Goal: Task Accomplishment & Management: Manage account settings

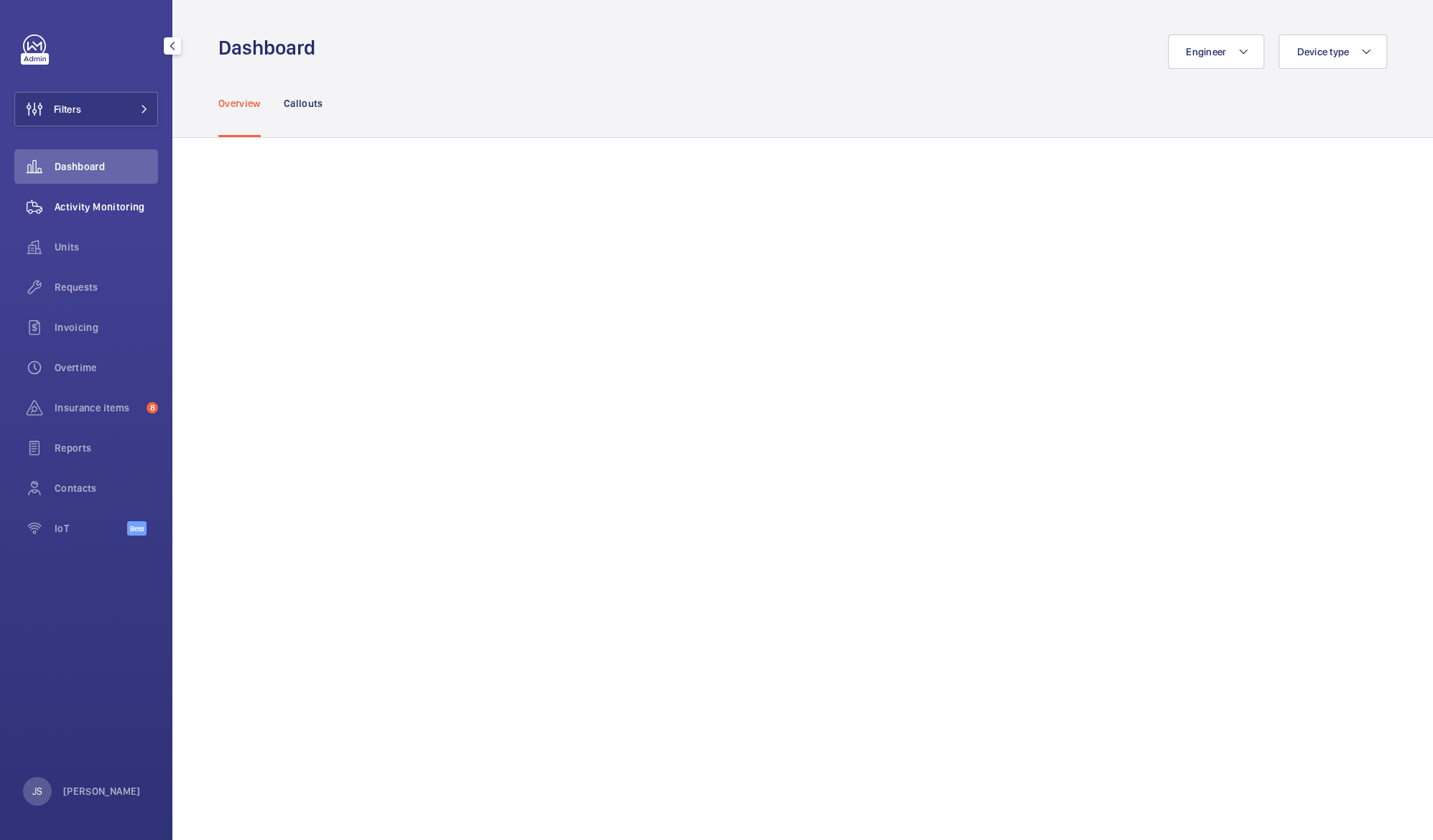
click at [67, 209] on span "Activity Monitoring" at bounding box center [107, 206] width 104 height 15
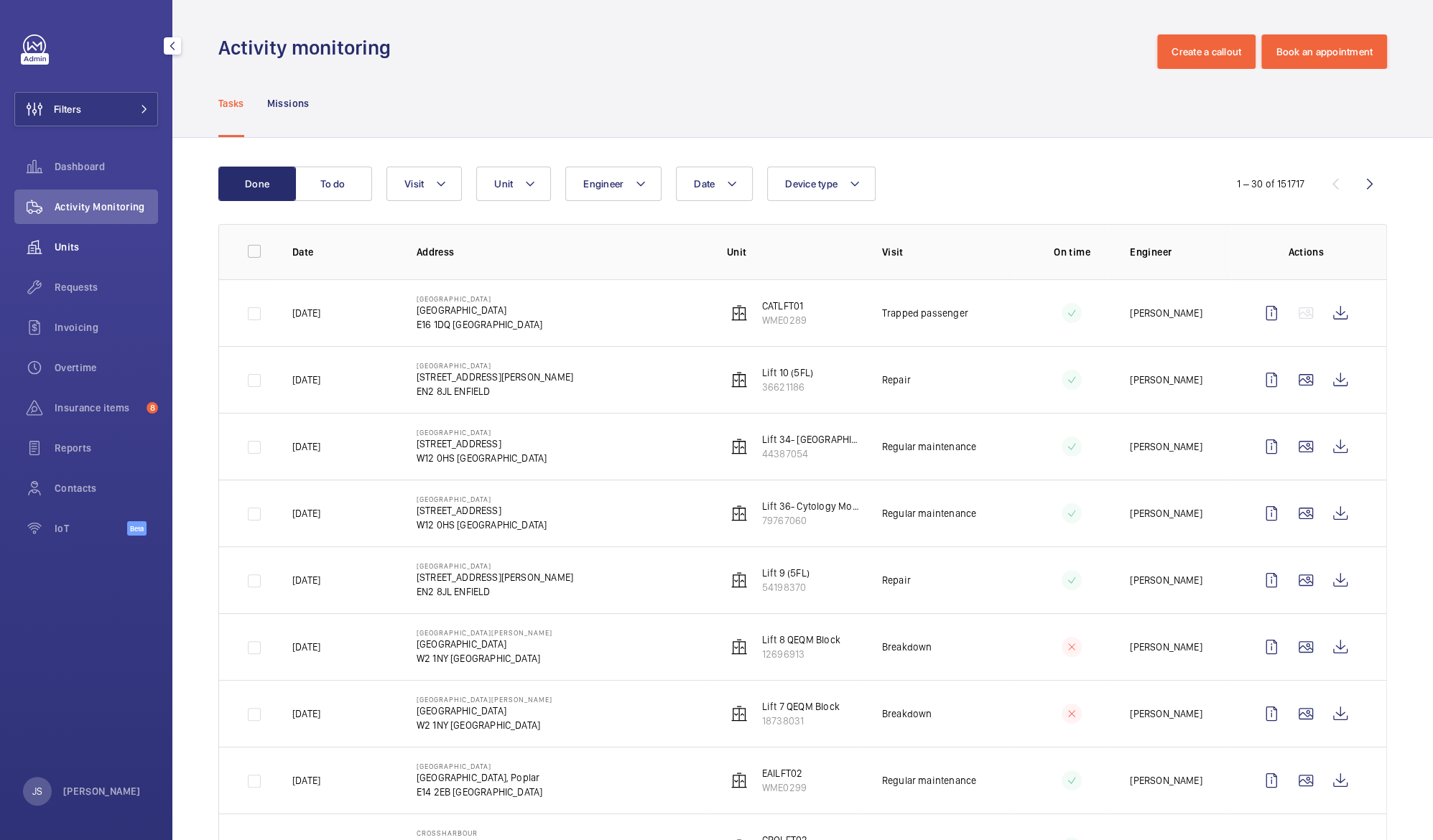
click at [69, 257] on div "Units" at bounding box center [86, 246] width 144 height 34
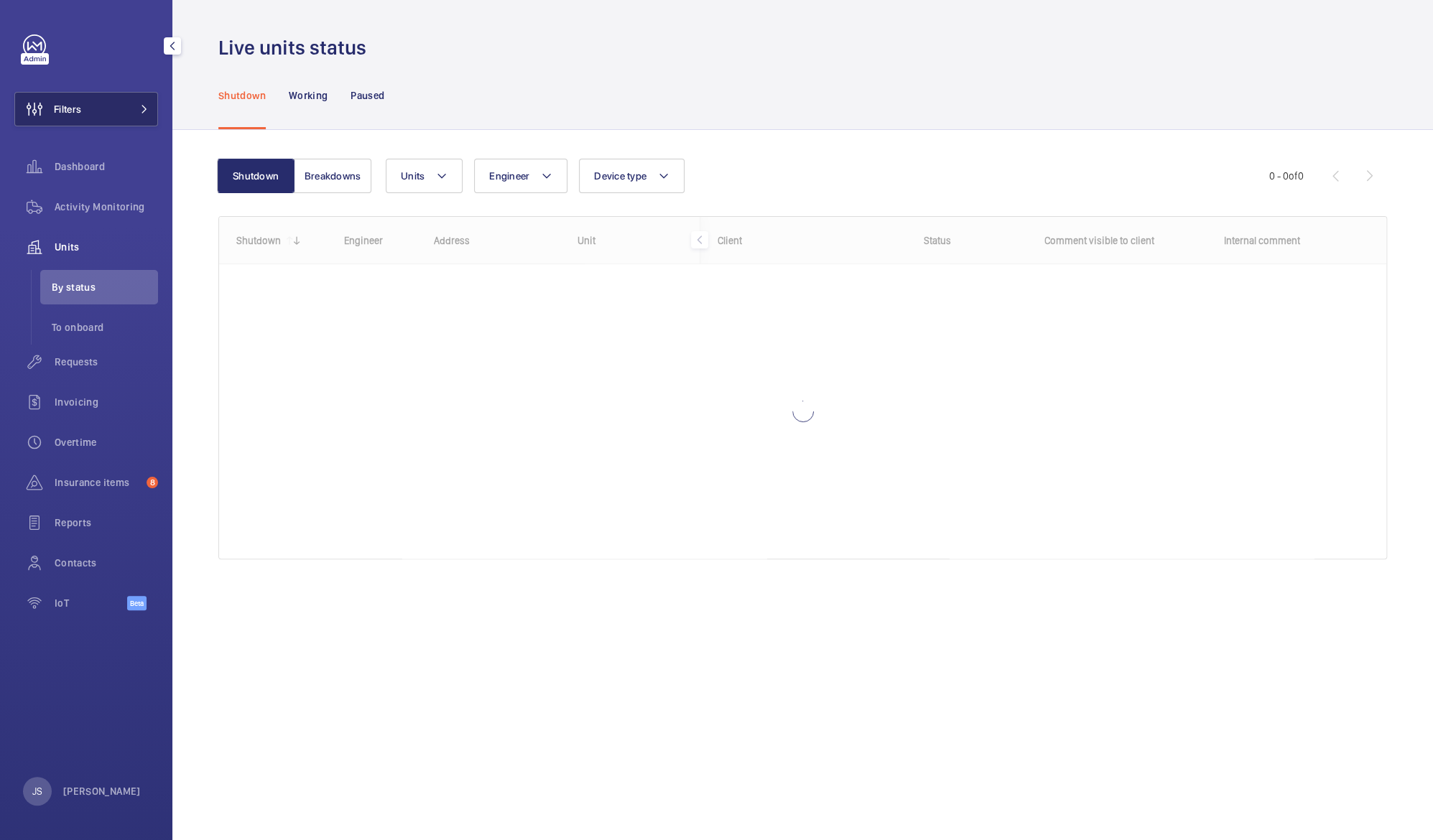
click at [86, 117] on button "Filters" at bounding box center [86, 109] width 144 height 34
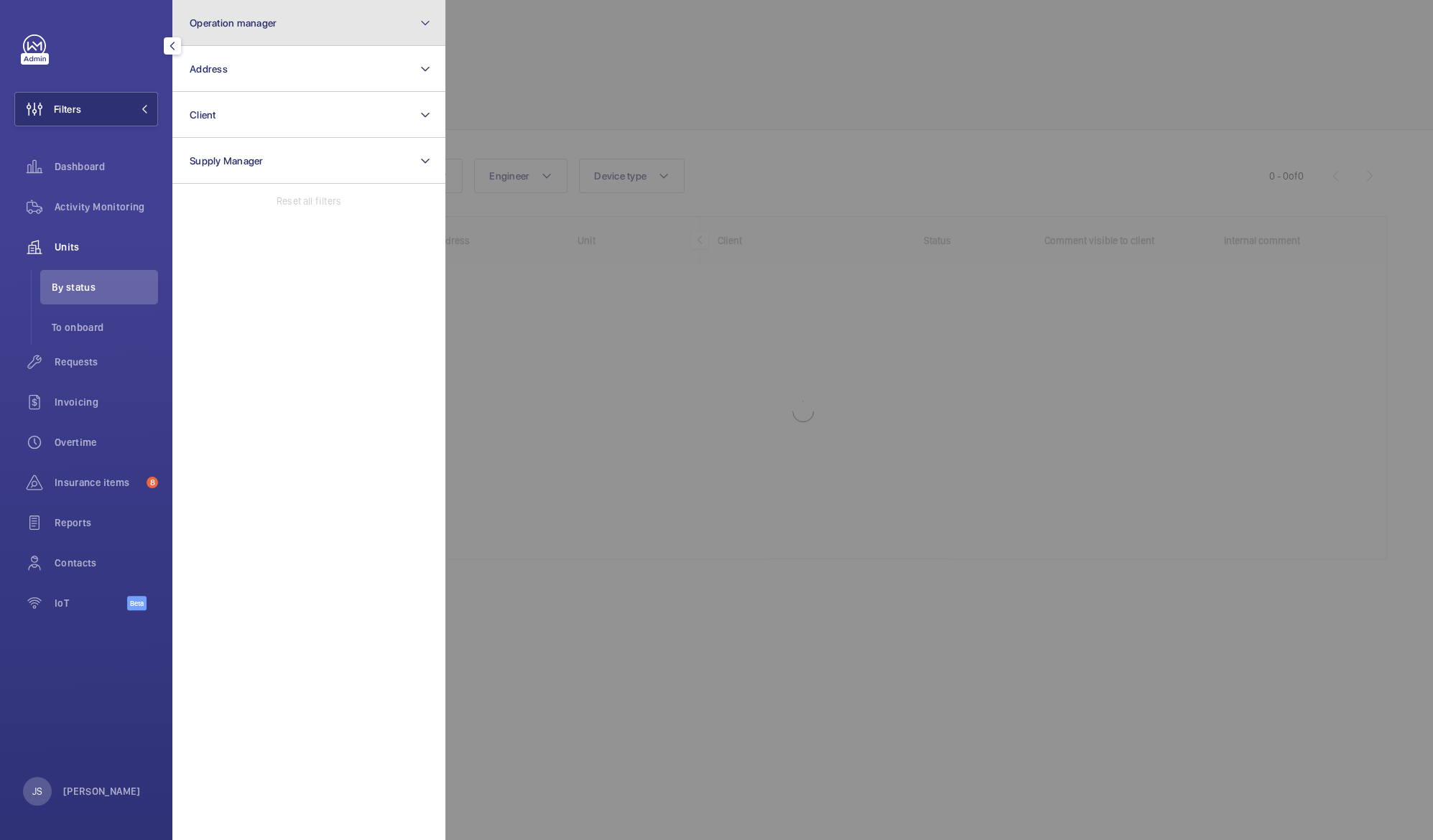
click at [220, 22] on span "Operation manager" at bounding box center [233, 23] width 87 height 12
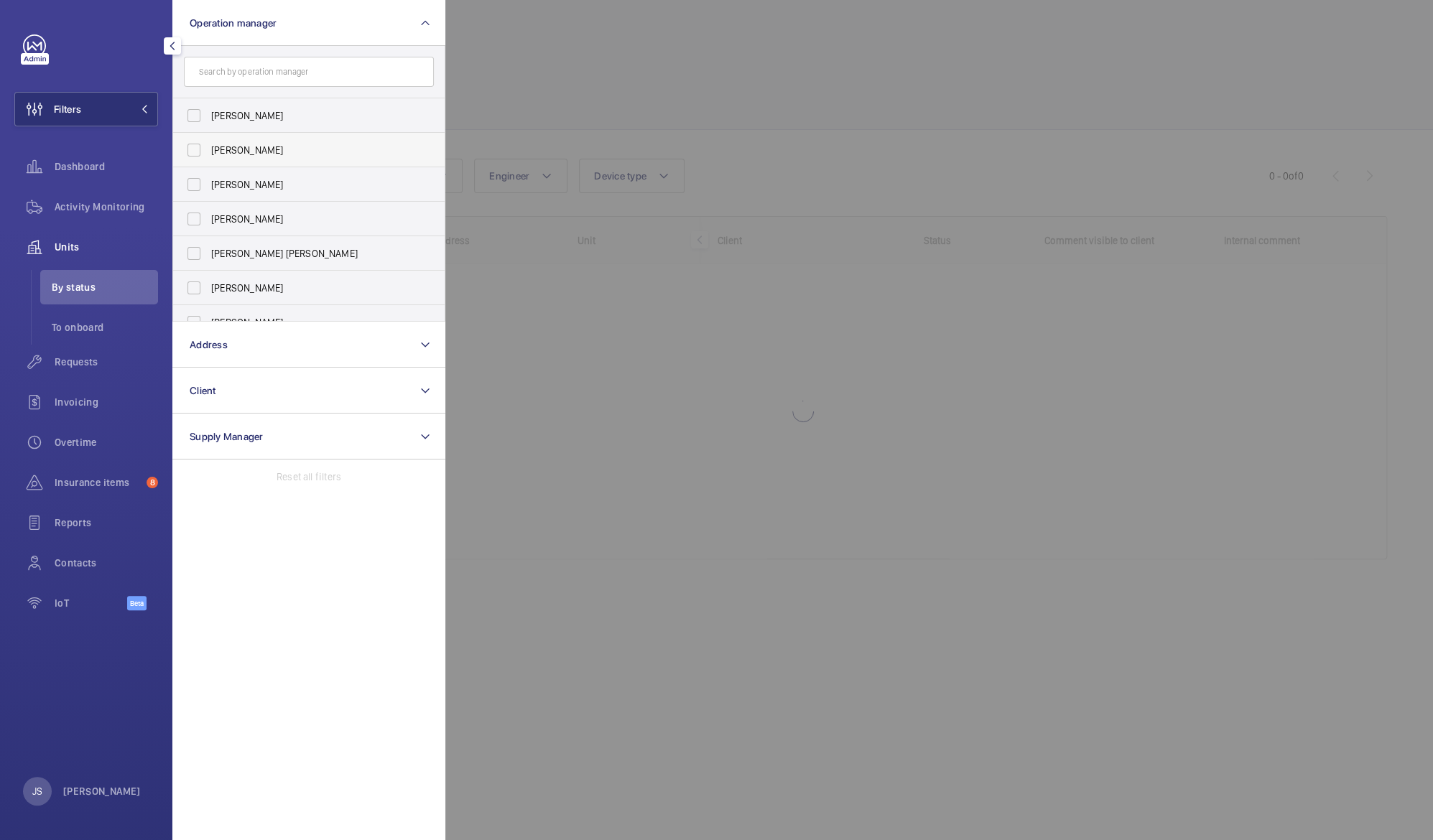
click at [227, 147] on span "[PERSON_NAME]" at bounding box center [310, 150] width 198 height 15
click at [208, 147] on input "[PERSON_NAME]" at bounding box center [194, 150] width 28 height 28
checkbox input "true"
click at [545, 82] on div at bounding box center [1161, 420] width 1433 height 840
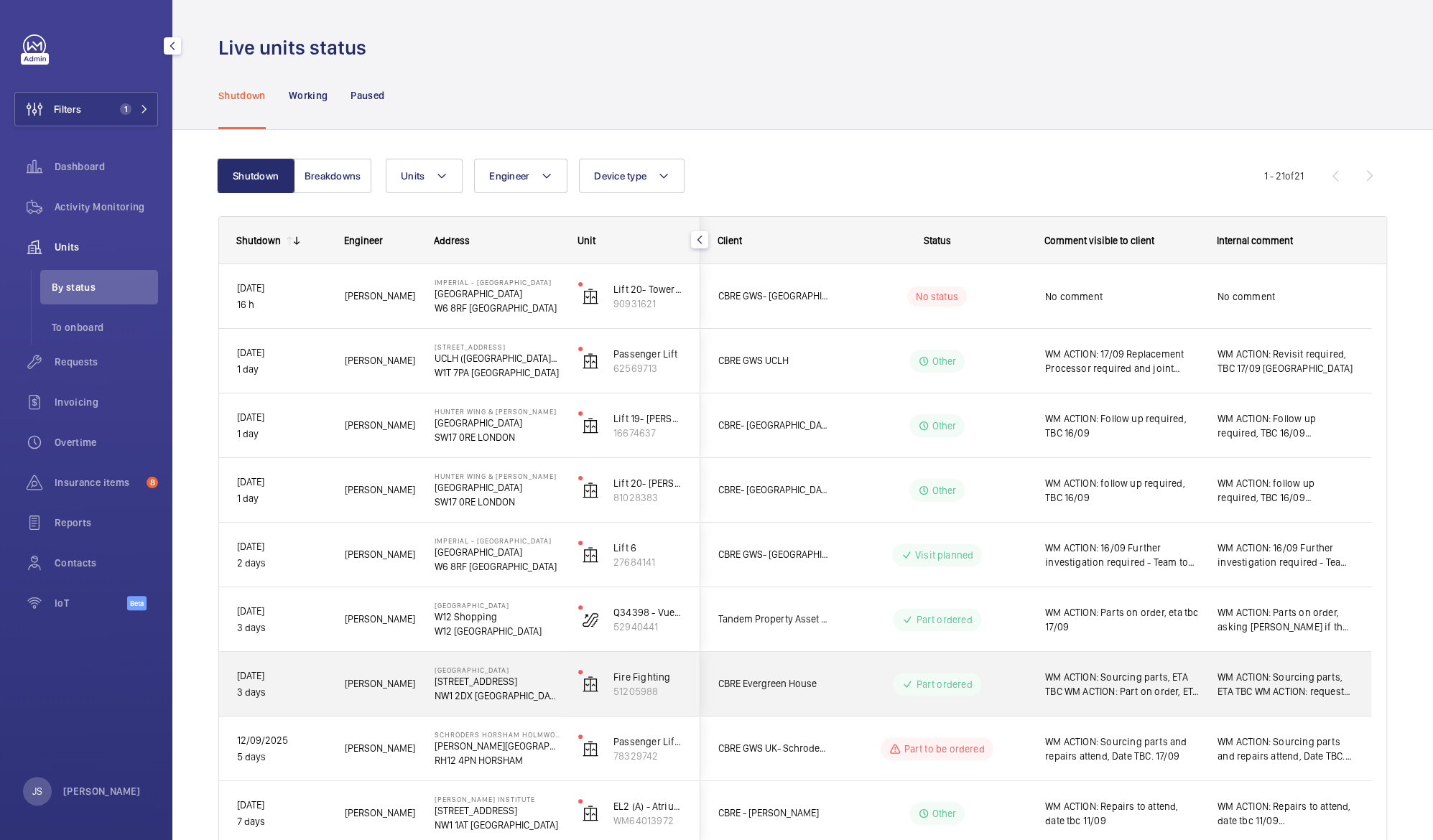
click at [480, 698] on p "NW1 2DX [GEOGRAPHIC_DATA]" at bounding box center [497, 695] width 125 height 15
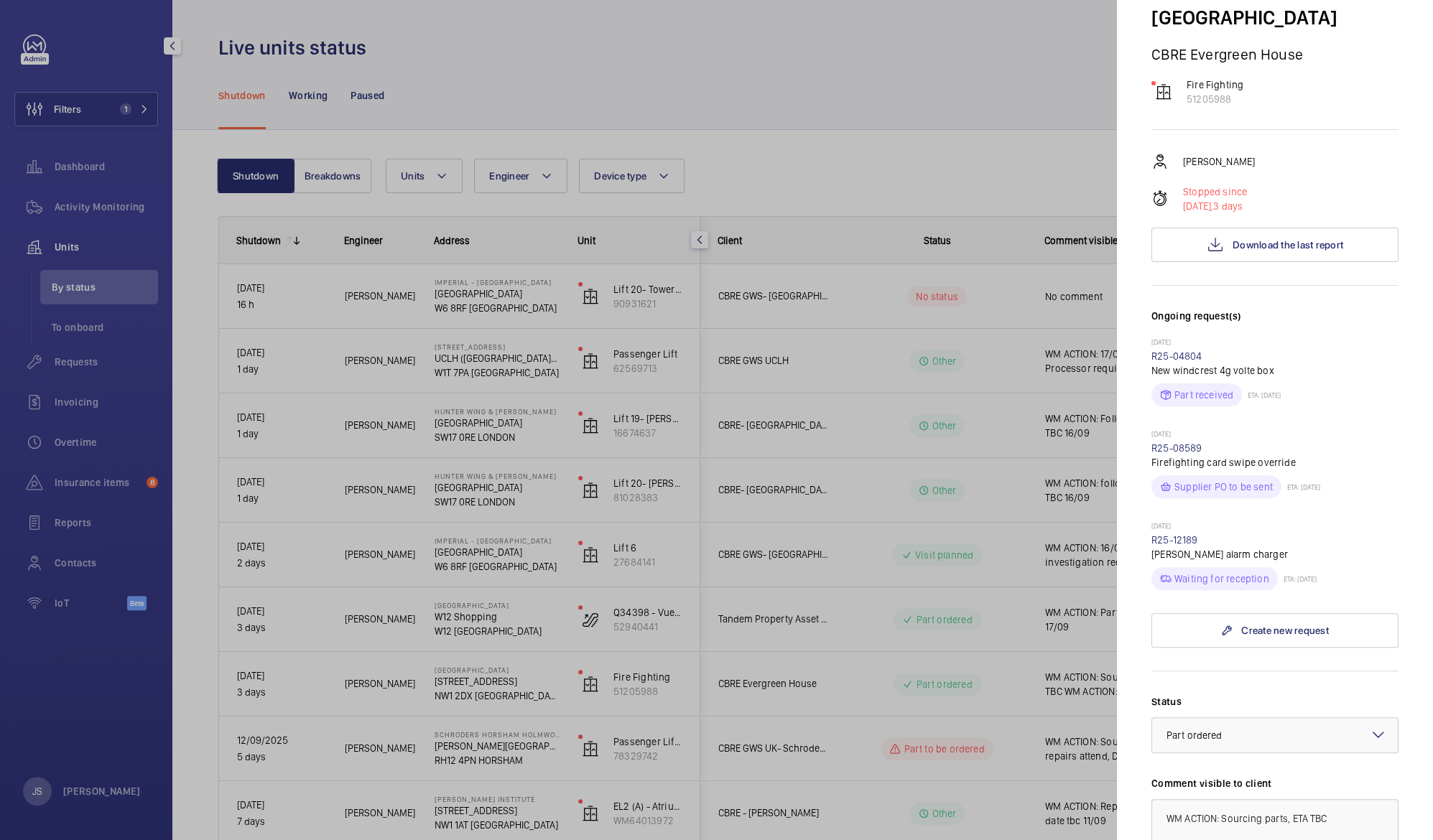
scroll to position [139, 0]
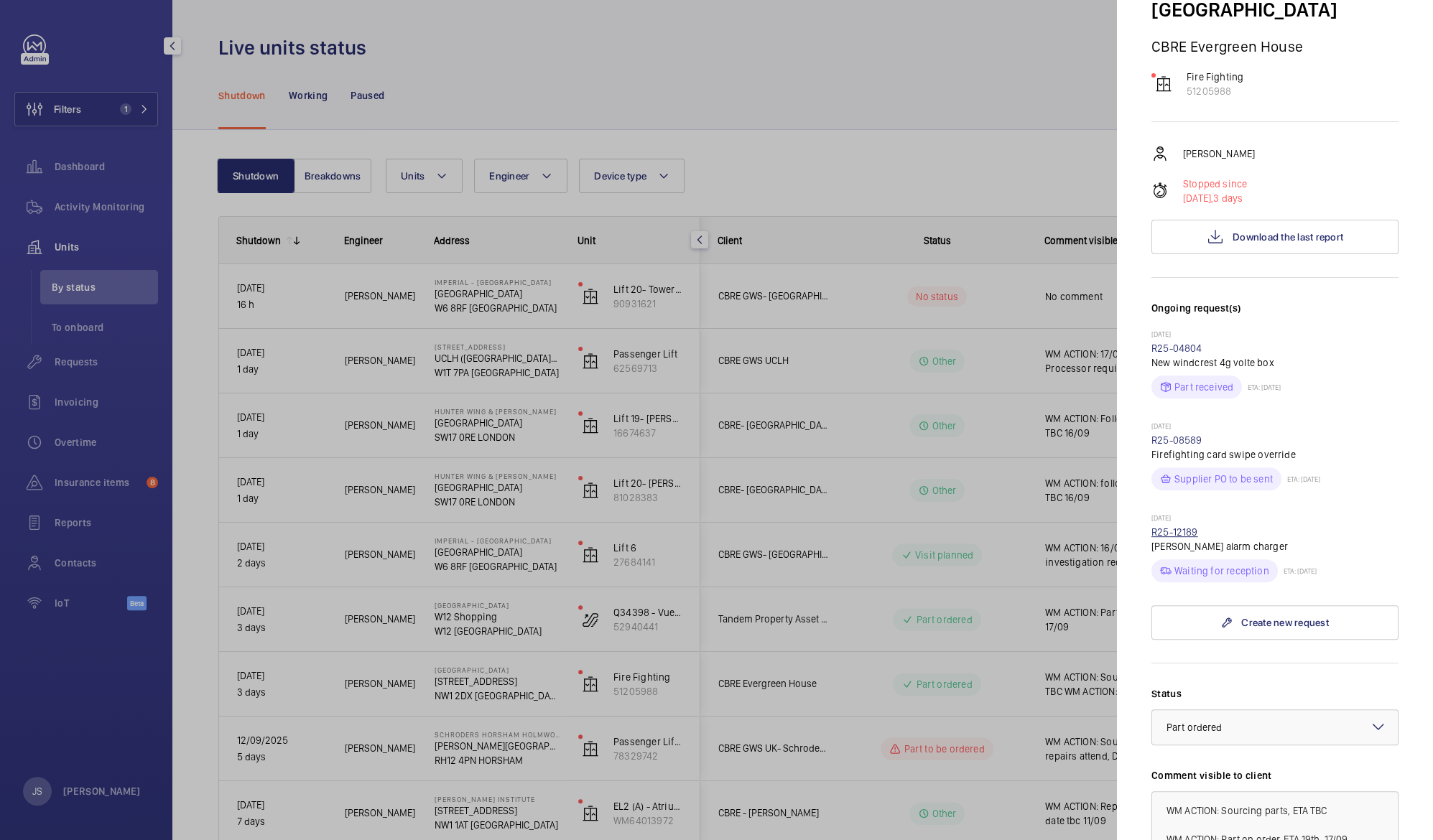
click at [1184, 526] on link "R25-12189" at bounding box center [1175, 532] width 47 height 12
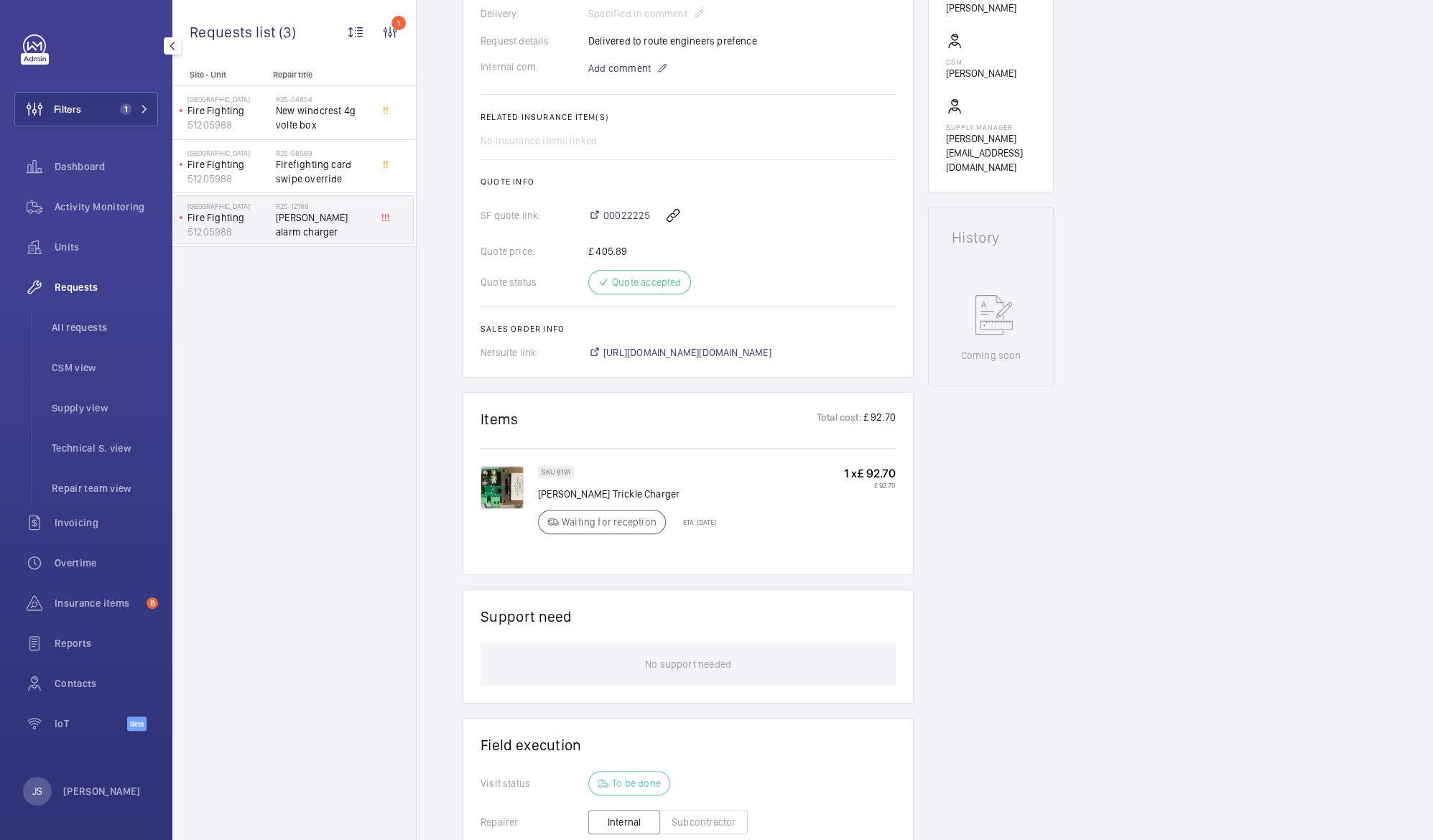
scroll to position [456, 0]
click at [542, 490] on p "[PERSON_NAME] Trickle Charger" at bounding box center [627, 492] width 178 height 15
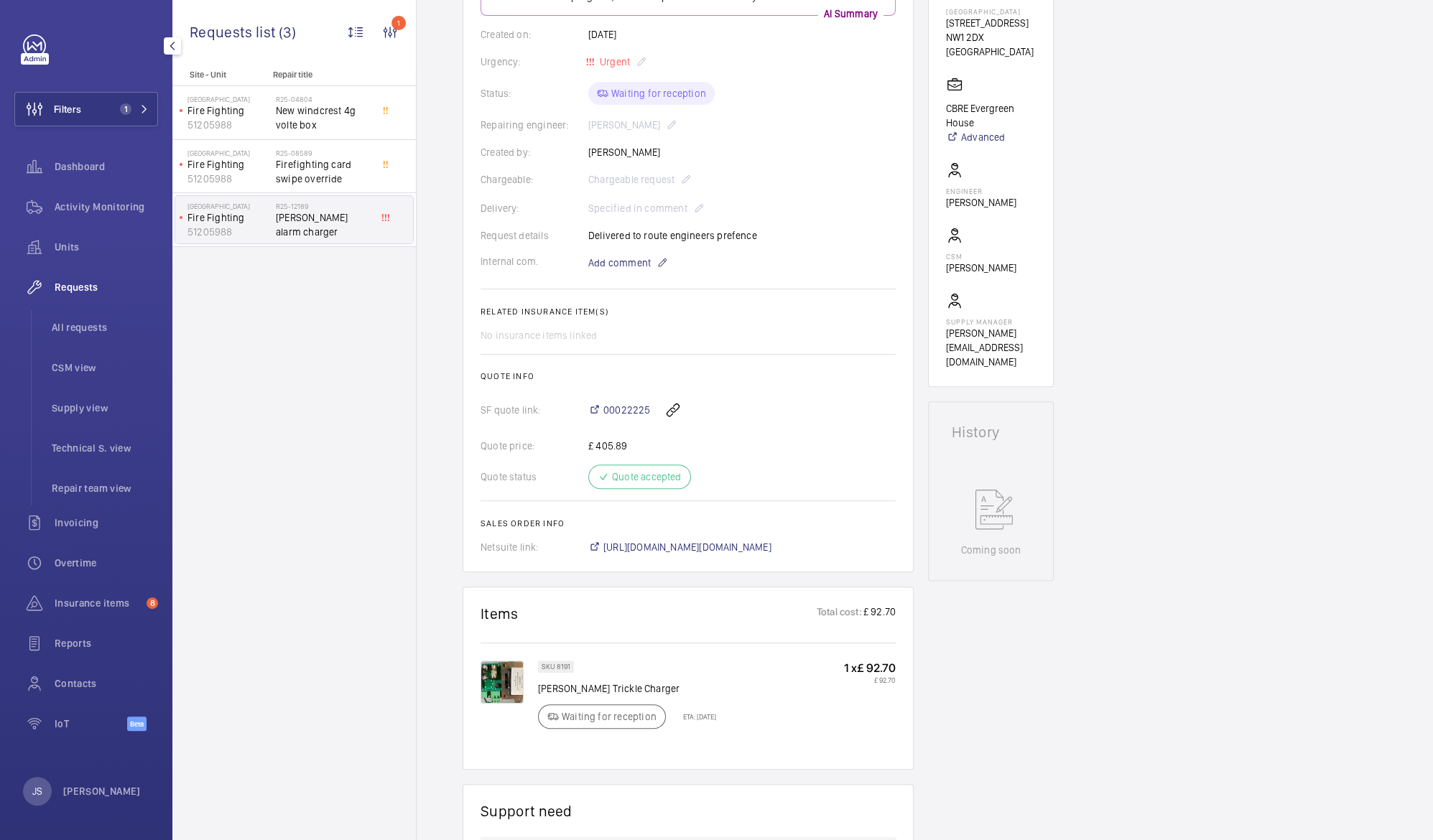
scroll to position [0, 0]
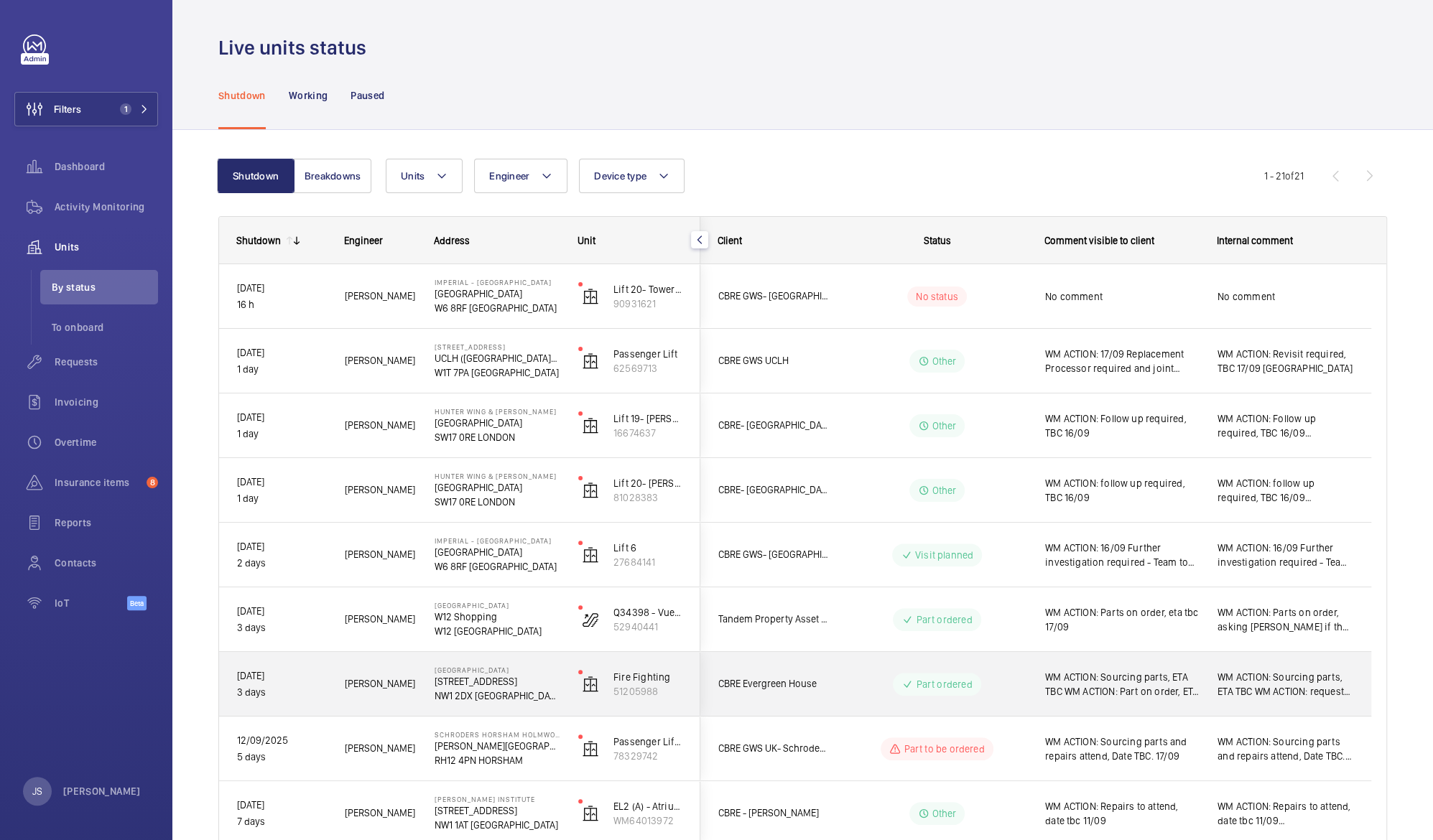
click at [1103, 683] on span "WM ACTION: Sourcing parts, ETA TBC WM ACTION: Part on order, ETA 19th. 17/09" at bounding box center [1122, 684] width 154 height 28
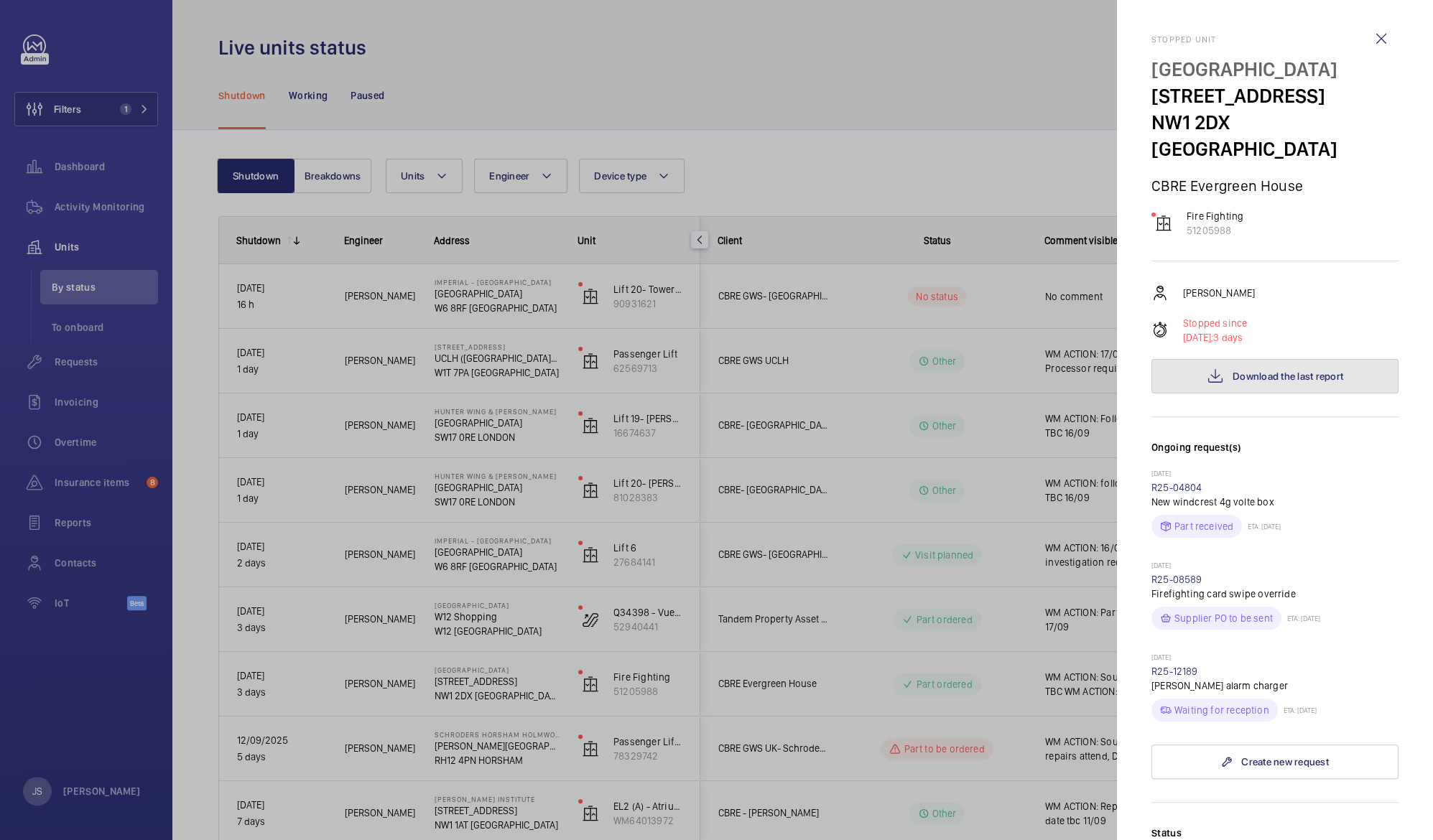
click at [1336, 359] on button "Download the last report" at bounding box center [1275, 376] width 247 height 34
click at [1365, 45] on wm-front-icon-button at bounding box center [1381, 38] width 34 height 34
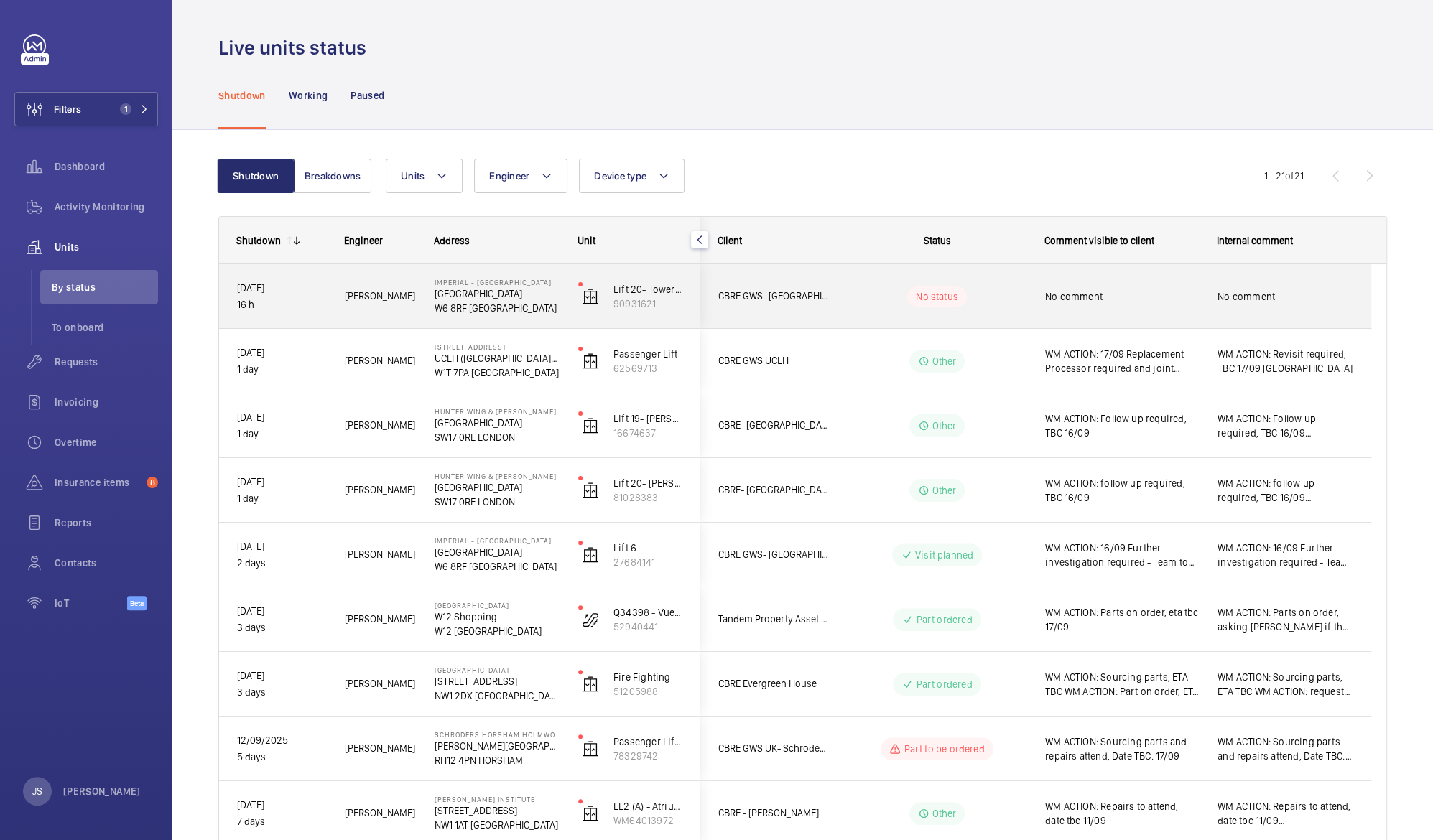
click at [447, 303] on p "W6 8RF [GEOGRAPHIC_DATA]" at bounding box center [497, 308] width 125 height 15
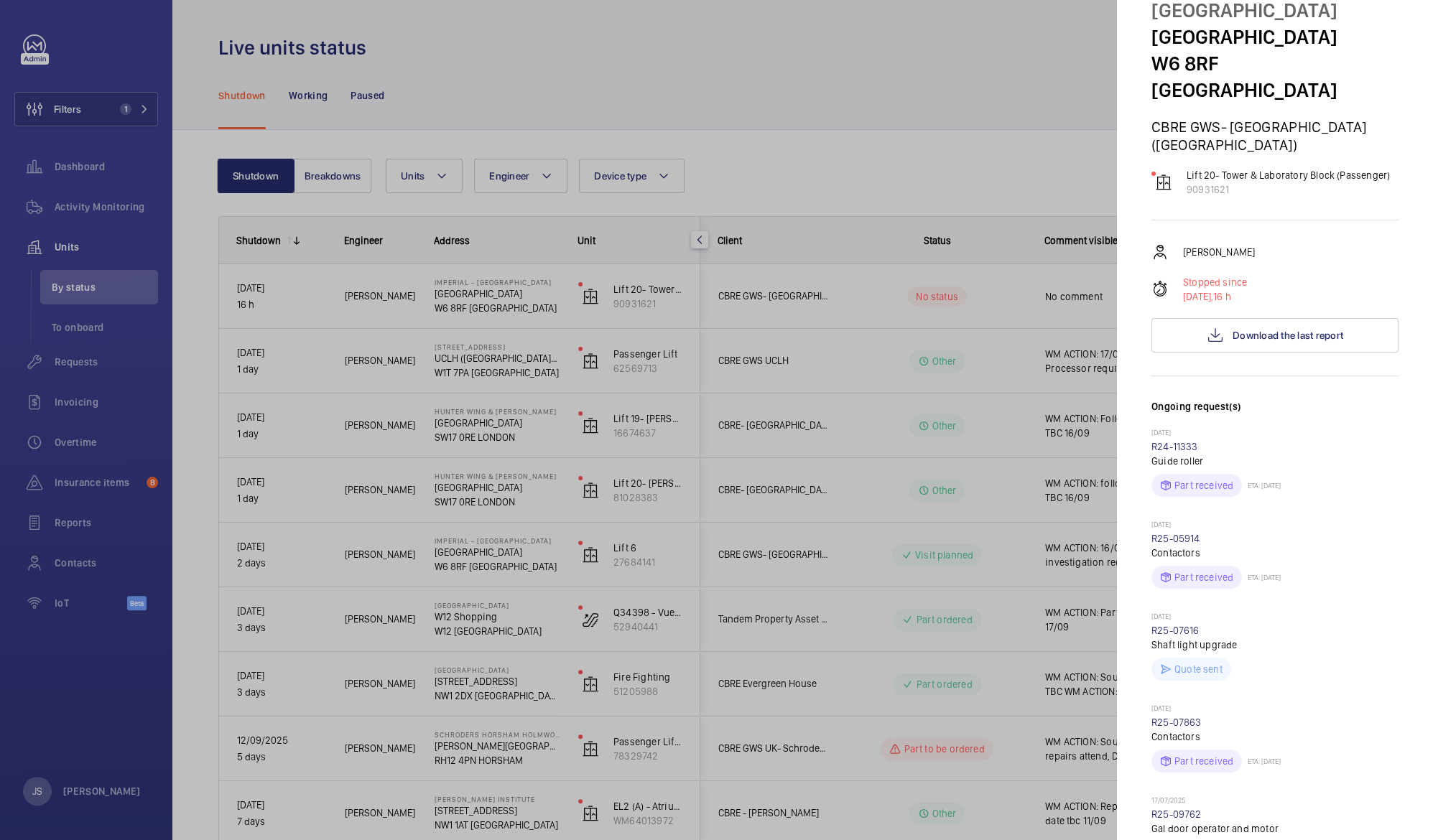
scroll to position [77, 0]
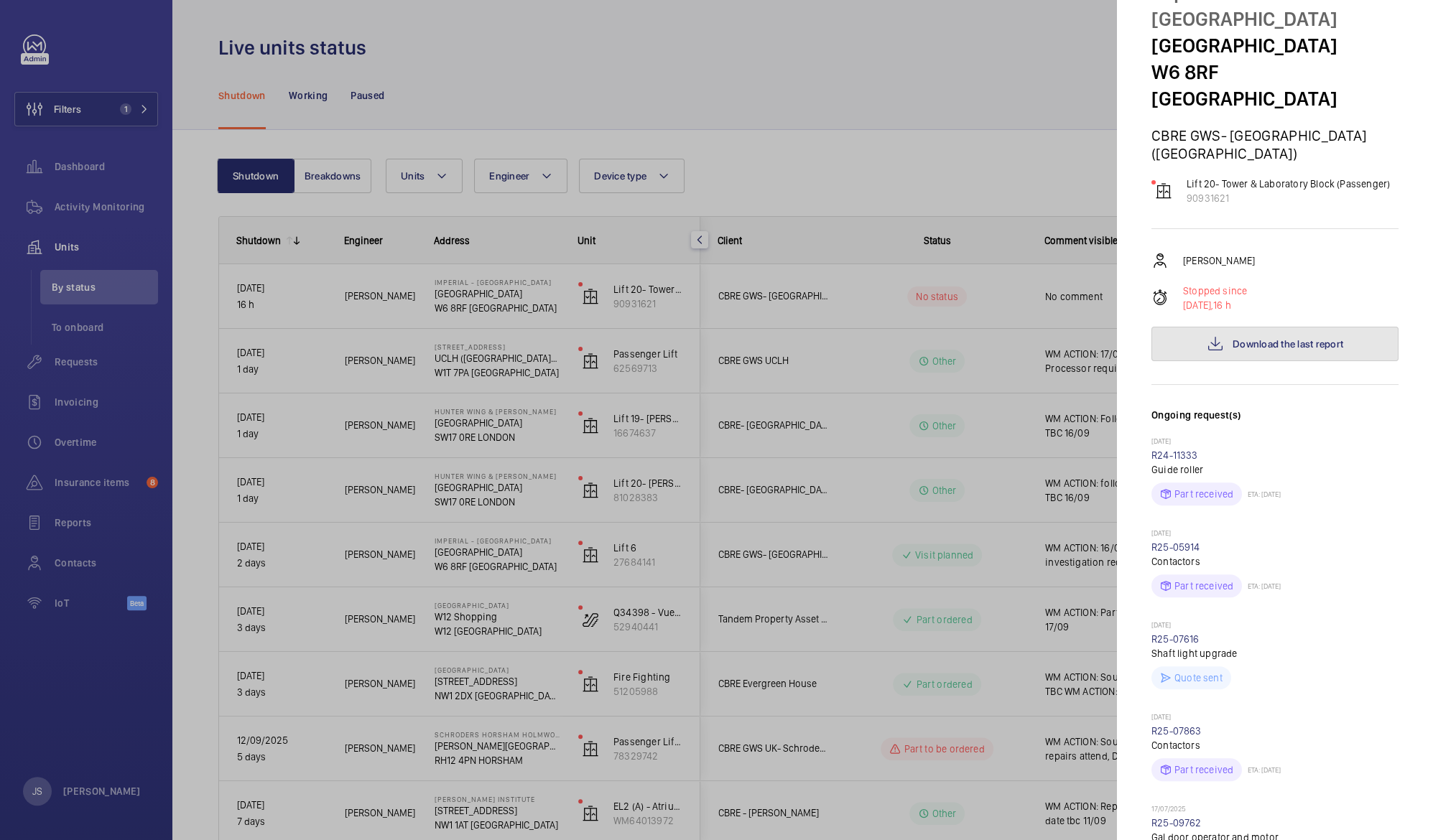
click at [1277, 338] on span "Download the last report" at bounding box center [1287, 344] width 111 height 12
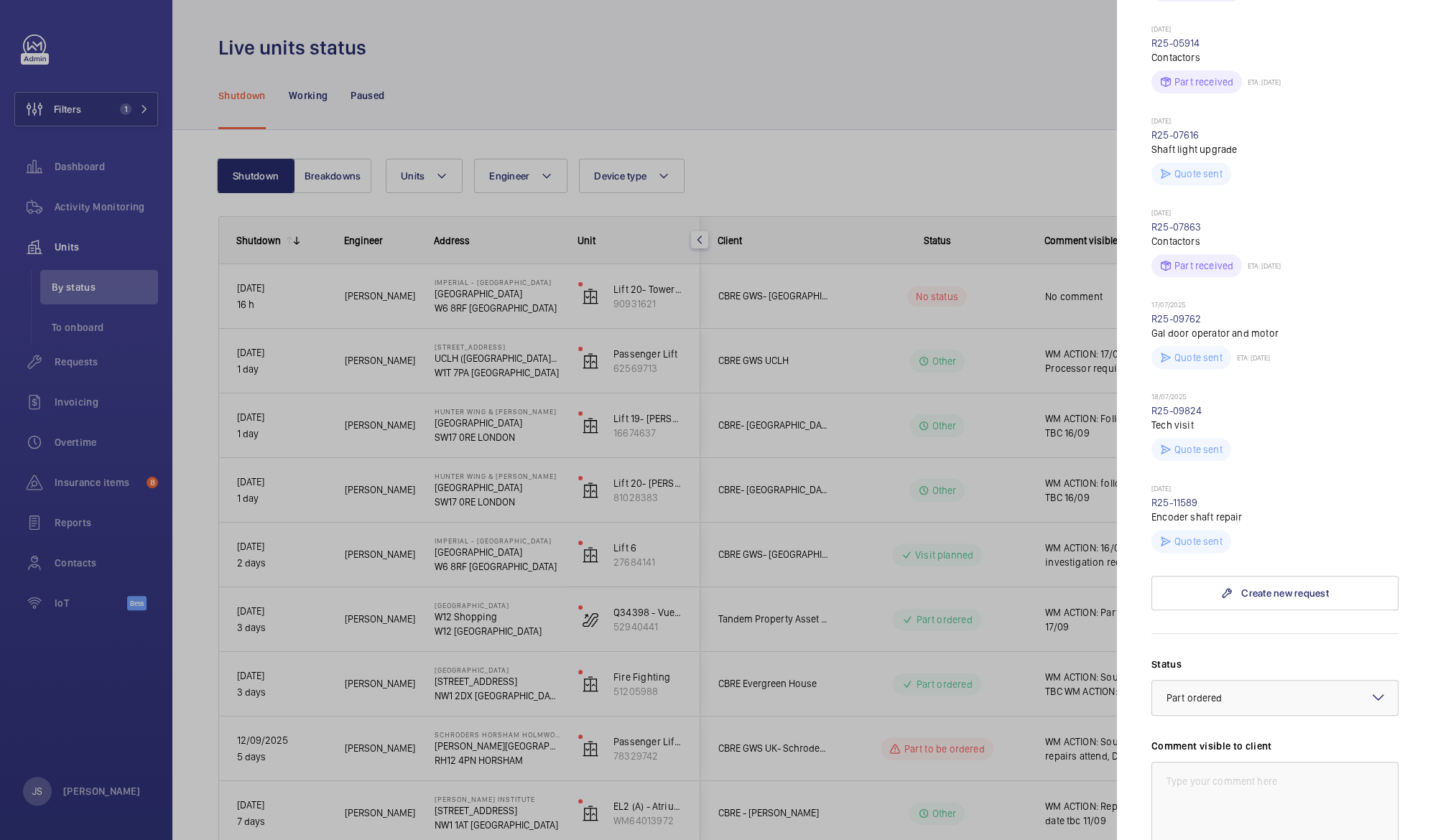
scroll to position [601, 0]
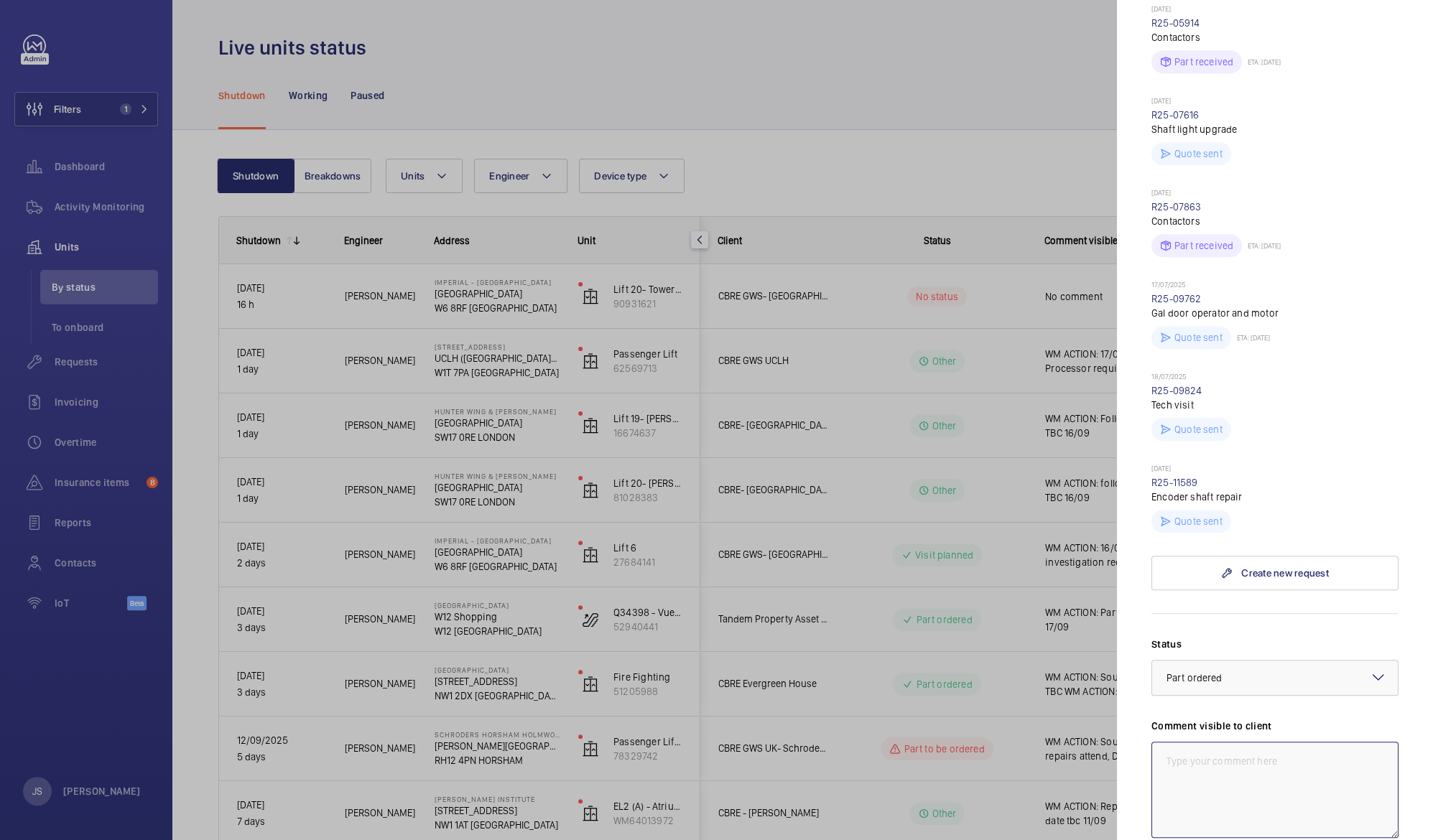
click at [1195, 742] on textarea at bounding box center [1275, 790] width 247 height 96
paste textarea "Joint visit with repairs. Skate excessively worn which is causing retraction wh…"
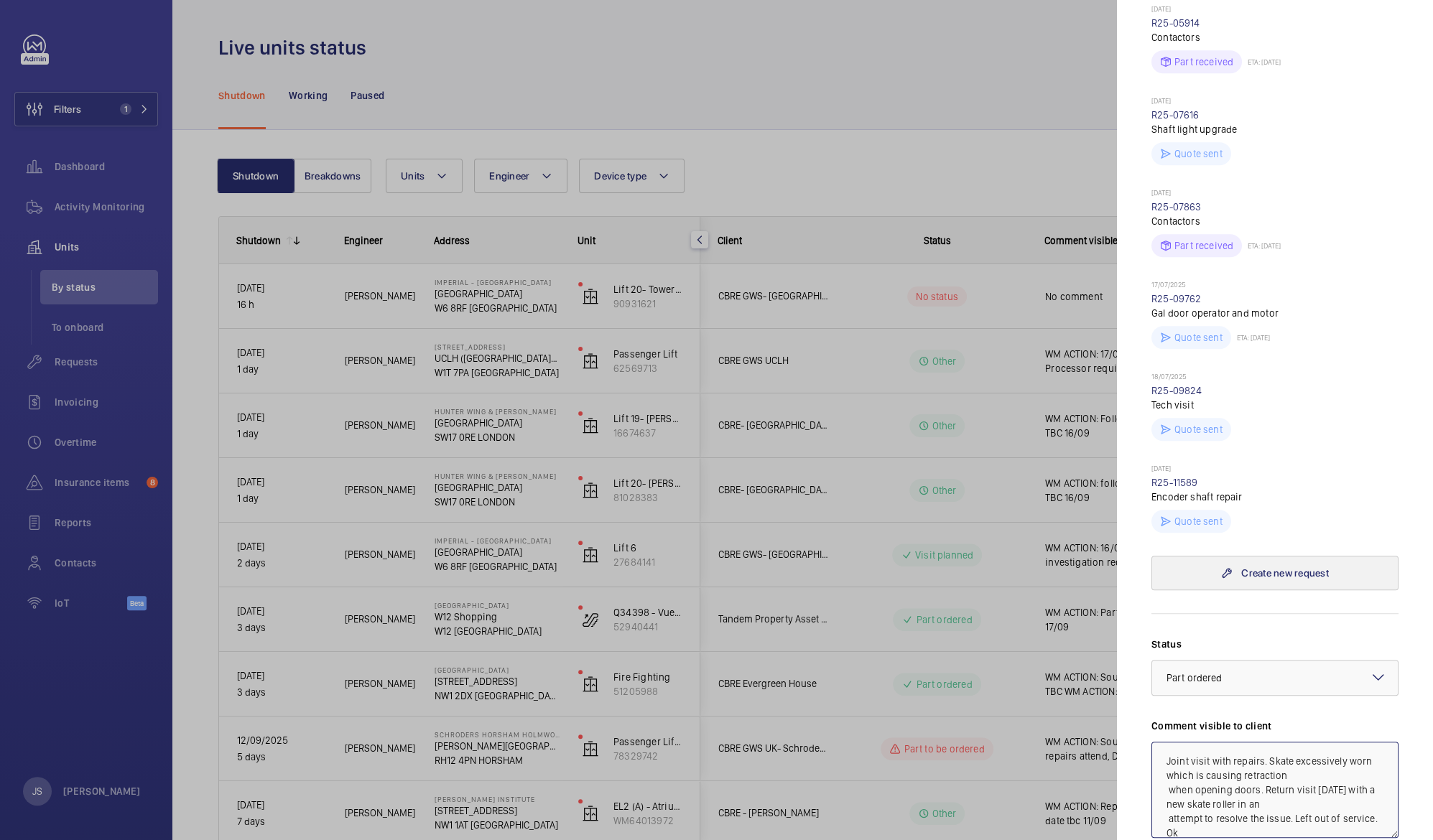
scroll to position [1, 0]
click at [1163, 742] on textarea "Joint visit with repairs. Skate excessively worn which is causing retraction wh…" at bounding box center [1275, 790] width 247 height 96
click at [1223, 742] on textarea "WM ACTION: 18/09Joint visit with repairs. Skate excessively worn which is causi…" at bounding box center [1275, 790] width 247 height 96
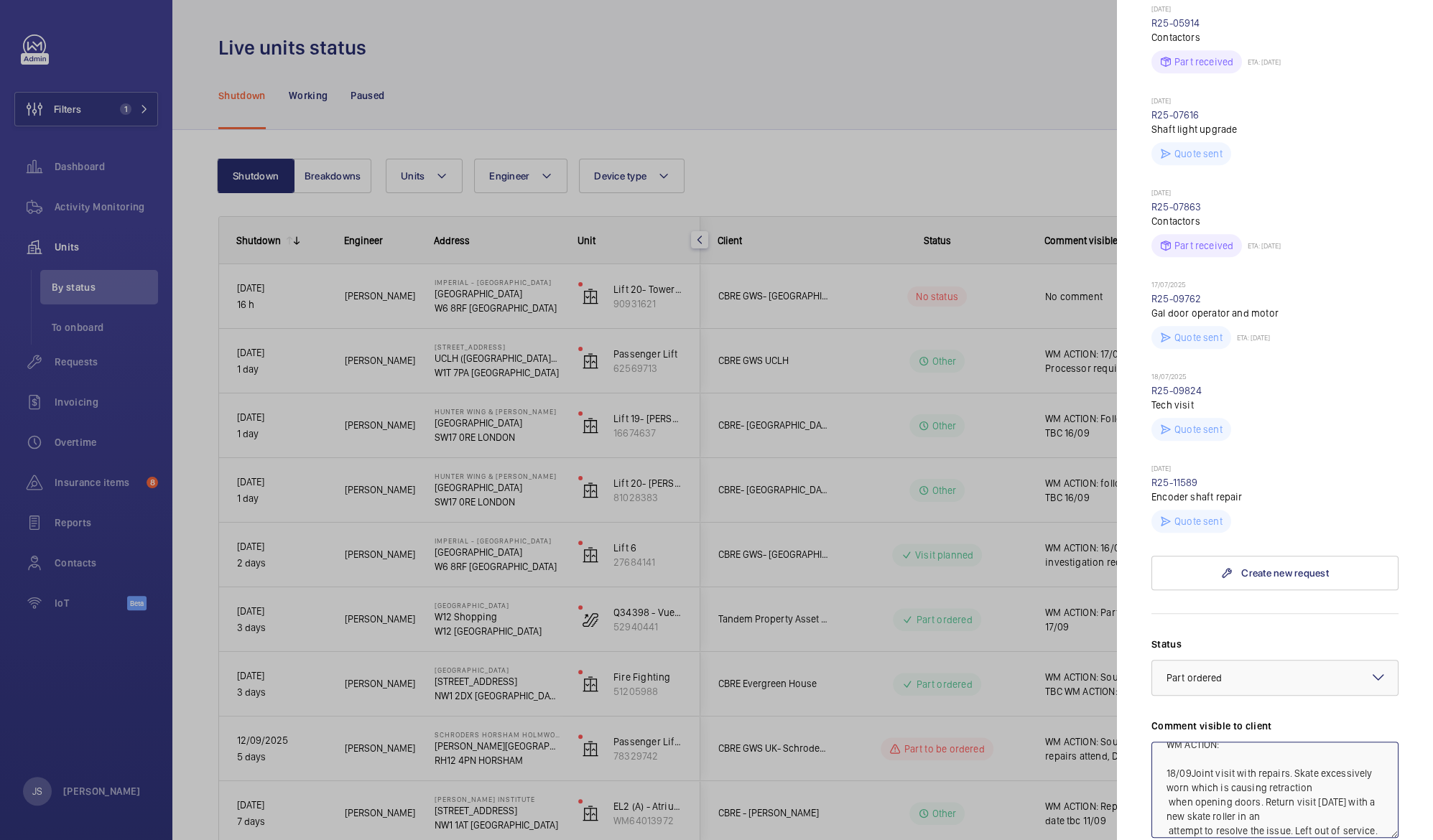
scroll to position [30, 0]
drag, startPoint x: 1195, startPoint y: 731, endPoint x: 1290, endPoint y: 729, distance: 95.0
click at [1290, 742] on textarea "WM ACTION: 18/09Joint visit with repairs. Skate excessively worn which is causi…" at bounding box center [1275, 790] width 247 height 96
click at [1288, 747] on textarea "WM ACTION: 18/09 Skate excessively worn which is causing retraction when openin…" at bounding box center [1275, 790] width 247 height 96
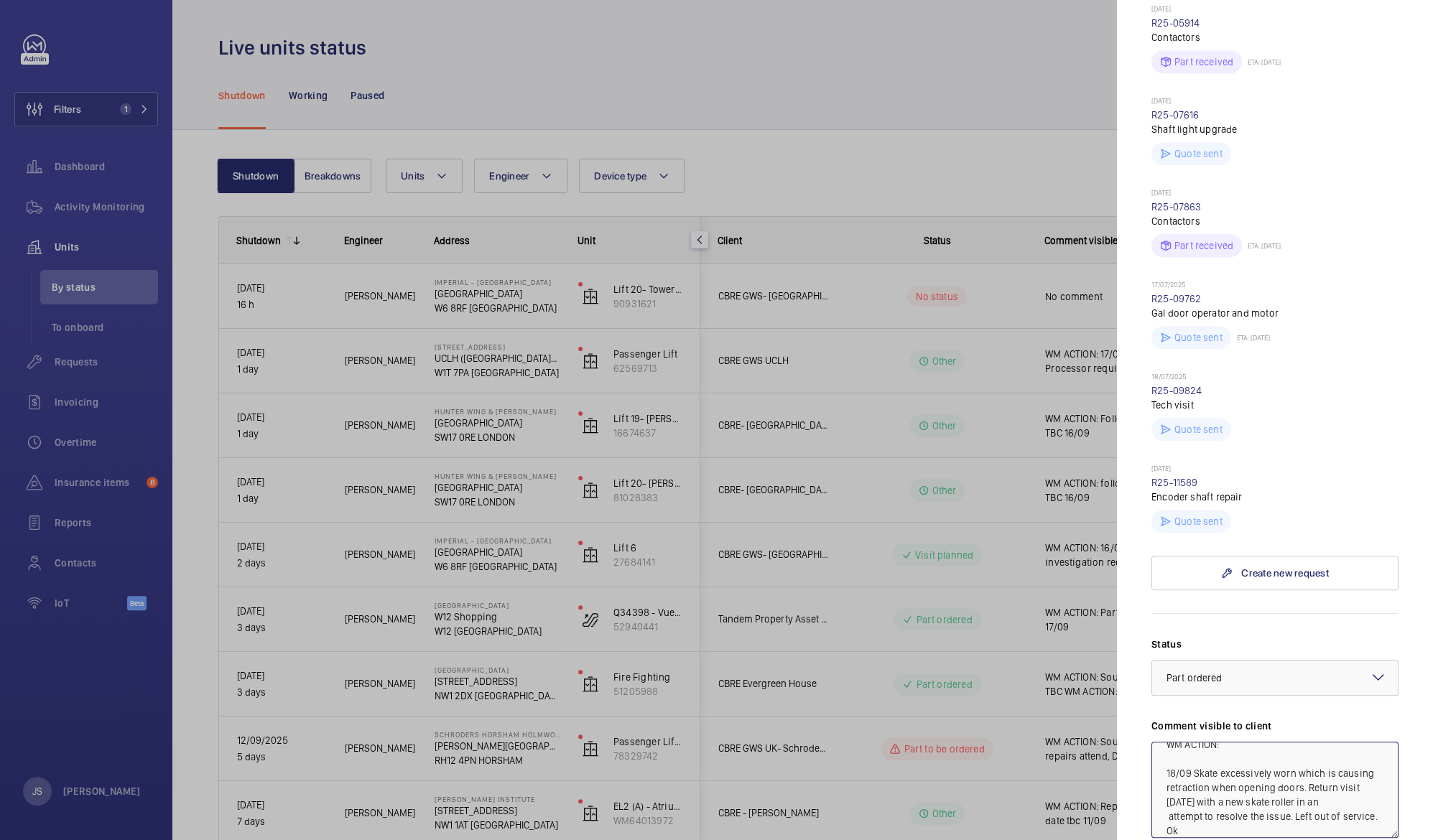
click at [1194, 742] on textarea "WM ACTION: 18/09 Skate excessively worn which is causing retraction when openin…" at bounding box center [1275, 790] width 247 height 96
drag, startPoint x: 1234, startPoint y: 775, endPoint x: 1292, endPoint y: 800, distance: 63.2
click at [1292, 800] on textarea "WM ACTION: 18/09 Engineer identified skate excessively worn which is causing re…" at bounding box center [1275, 790] width 247 height 96
click at [1311, 792] on textarea "WM ACTION: 18/09 Engineer identified skate excessively worn which is causing re…" at bounding box center [1275, 790] width 247 height 96
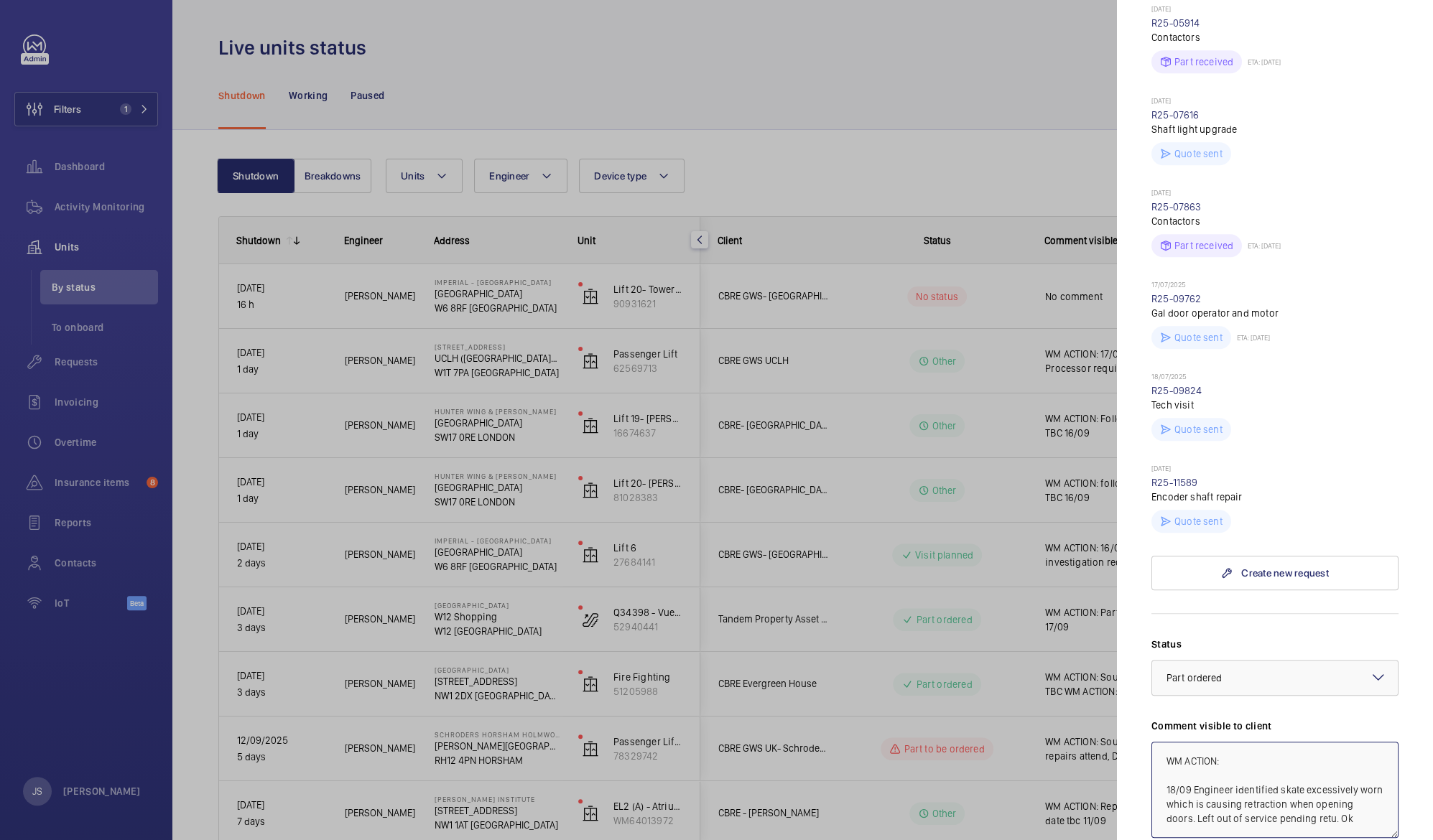
scroll to position [1, 0]
click at [1240, 742] on textarea "WM ACTION: 18/09 Engineer identified skate excessively worn which is causing re…" at bounding box center [1275, 790] width 247 height 96
paste textarea "Joint visit with repairs. Skate excessively worn which is causing retraction wh…"
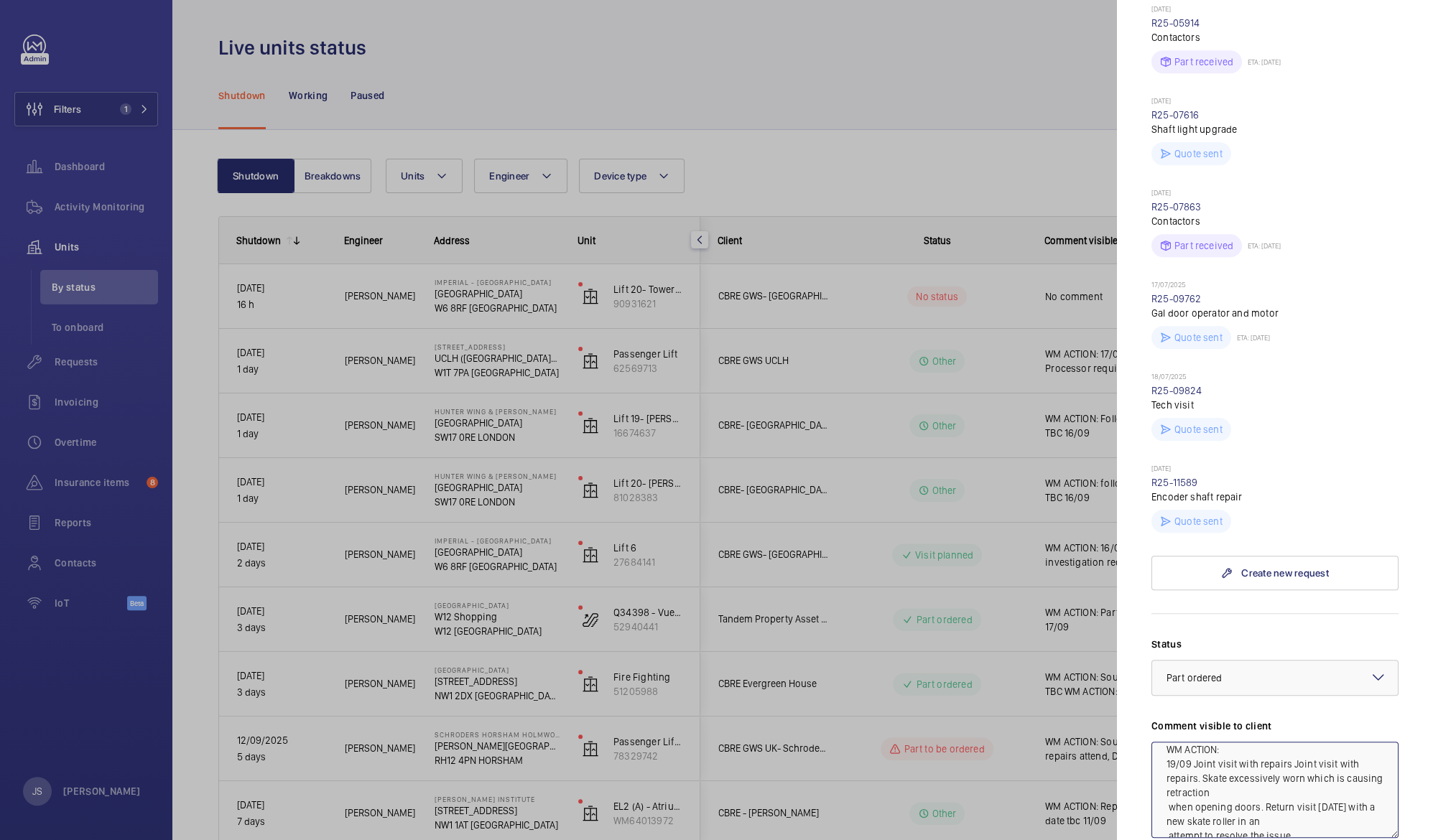
drag, startPoint x: 1205, startPoint y: 753, endPoint x: 1360, endPoint y: 780, distance: 157.3
click at [1360, 780] on textarea "WM ACTION: 19/09 Joint visit with repairs Joint visit with repairs. Skate exces…" at bounding box center [1275, 790] width 247 height 96
click at [1170, 764] on textarea "WM ACTION: 19/09 Joint visit with repairs Joint visit with repairs, install a n…" at bounding box center [1275, 790] width 247 height 96
drag, startPoint x: 1195, startPoint y: 737, endPoint x: 1196, endPoint y: 747, distance: 10.0
click at [1196, 747] on textarea "WM ACTION: 19/09 Joint visit with repairs Joint visit with repairs, install a n…" at bounding box center [1275, 790] width 247 height 96
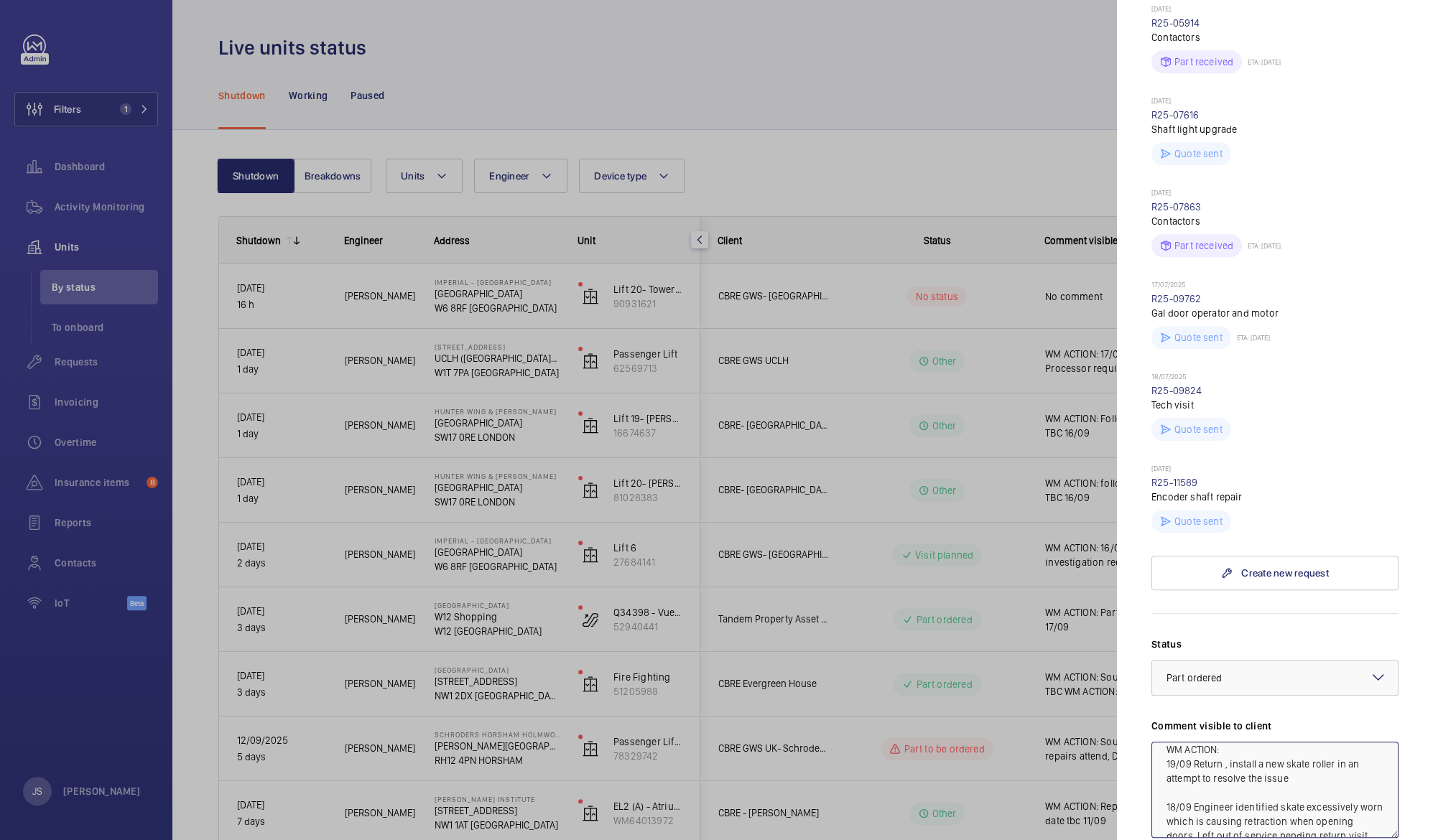
click at [1222, 742] on textarea "WM ACTION: 19/09 Return , install a new skate roller in an attempt to resolve t…" at bounding box center [1275, 790] width 247 height 96
click at [1211, 751] on textarea "WM ACTION: 19/09 Return visit, install a new skate roller in an attempt to reso…" at bounding box center [1275, 790] width 247 height 96
click at [1305, 753] on textarea "WM ACTION: 19/09 Return visit, install a new skate roller in an attempt to reso…" at bounding box center [1275, 790] width 247 height 96
type textarea "WM ACTION: 19/09 Return visit, install a new skate roller in an attempt to reso…"
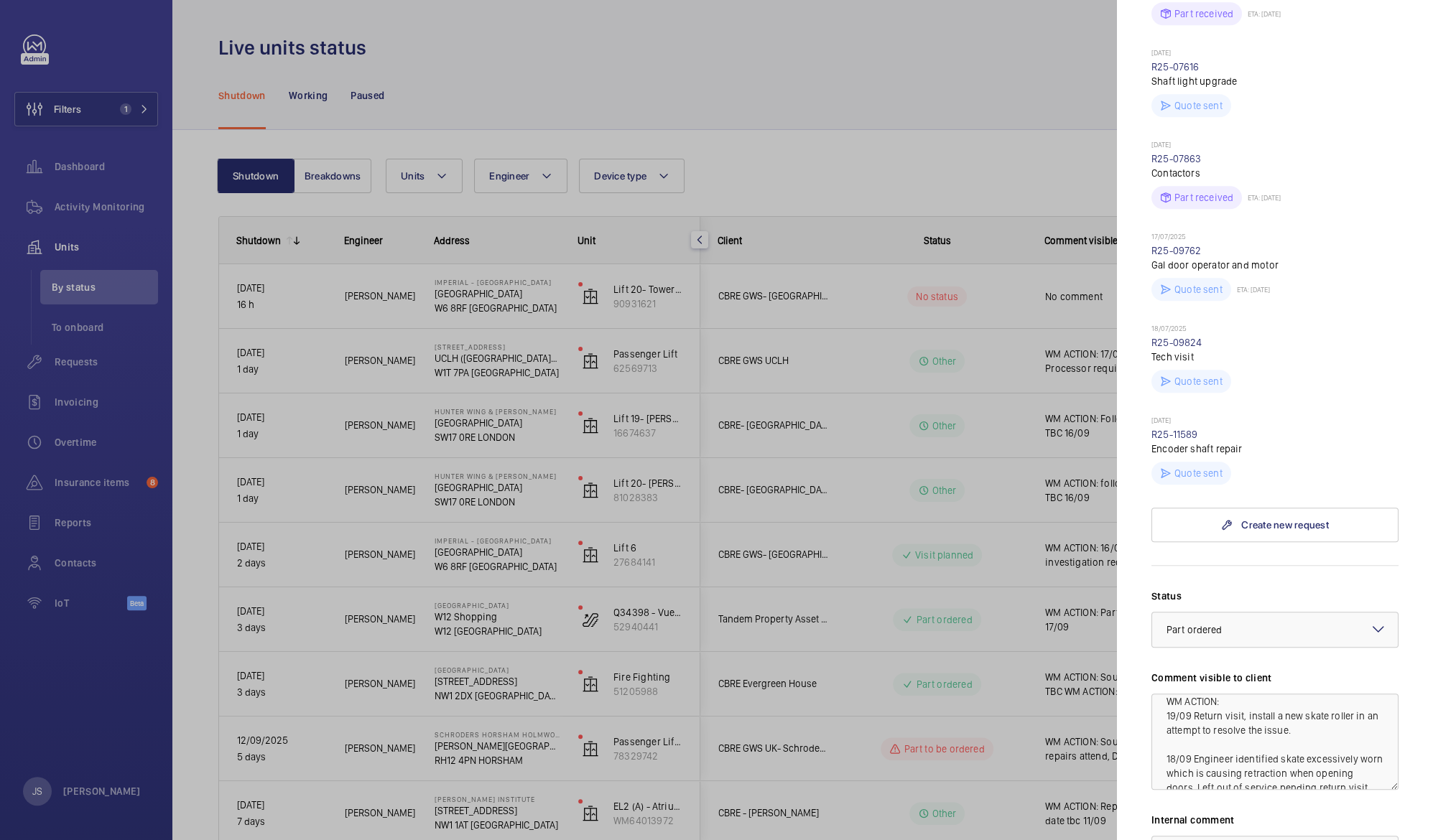
scroll to position [654, 0]
drag, startPoint x: 1349, startPoint y: 716, endPoint x: 1351, endPoint y: 781, distance: 65.0
click at [1351, 781] on div "Status Select a status × Part ordered × Comment visible to client WM ACTION: 19…" at bounding box center [1275, 784] width 247 height 401
click at [1326, 721] on textarea "WM ACTION: 19/09 Return visit, install a new skate roller in an attempt to reso…" at bounding box center [1275, 736] width 247 height 96
drag, startPoint x: 1164, startPoint y: 669, endPoint x: 1363, endPoint y: 770, distance: 223.2
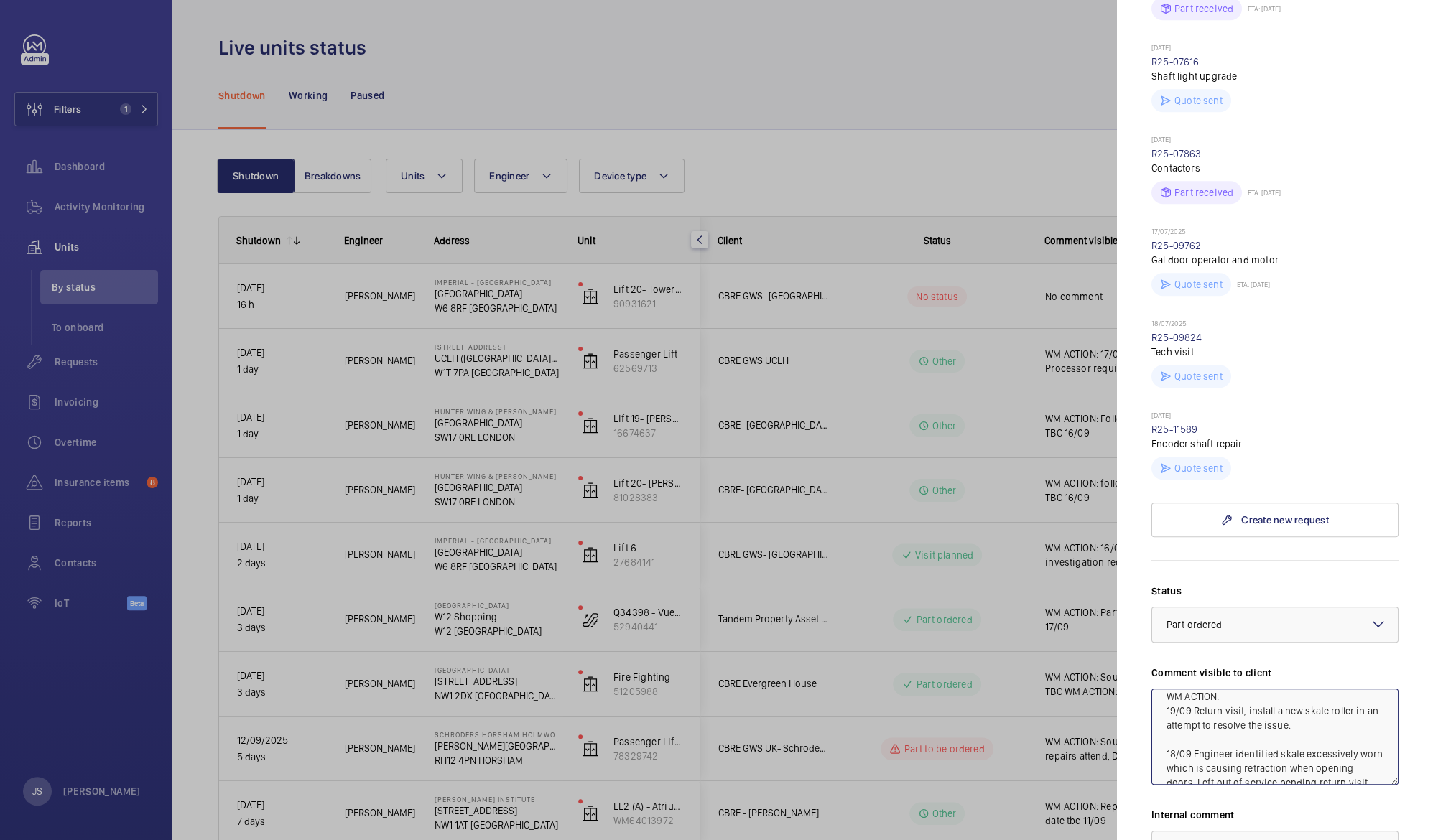
click at [1363, 770] on div "Status Select a status × Part ordered × Comment visible to client WM ACTION: 19…" at bounding box center [1275, 784] width 247 height 401
paste textarea "WM ACTION: 19/09 Return visit, install a new skate roller in an attempt to reso…"
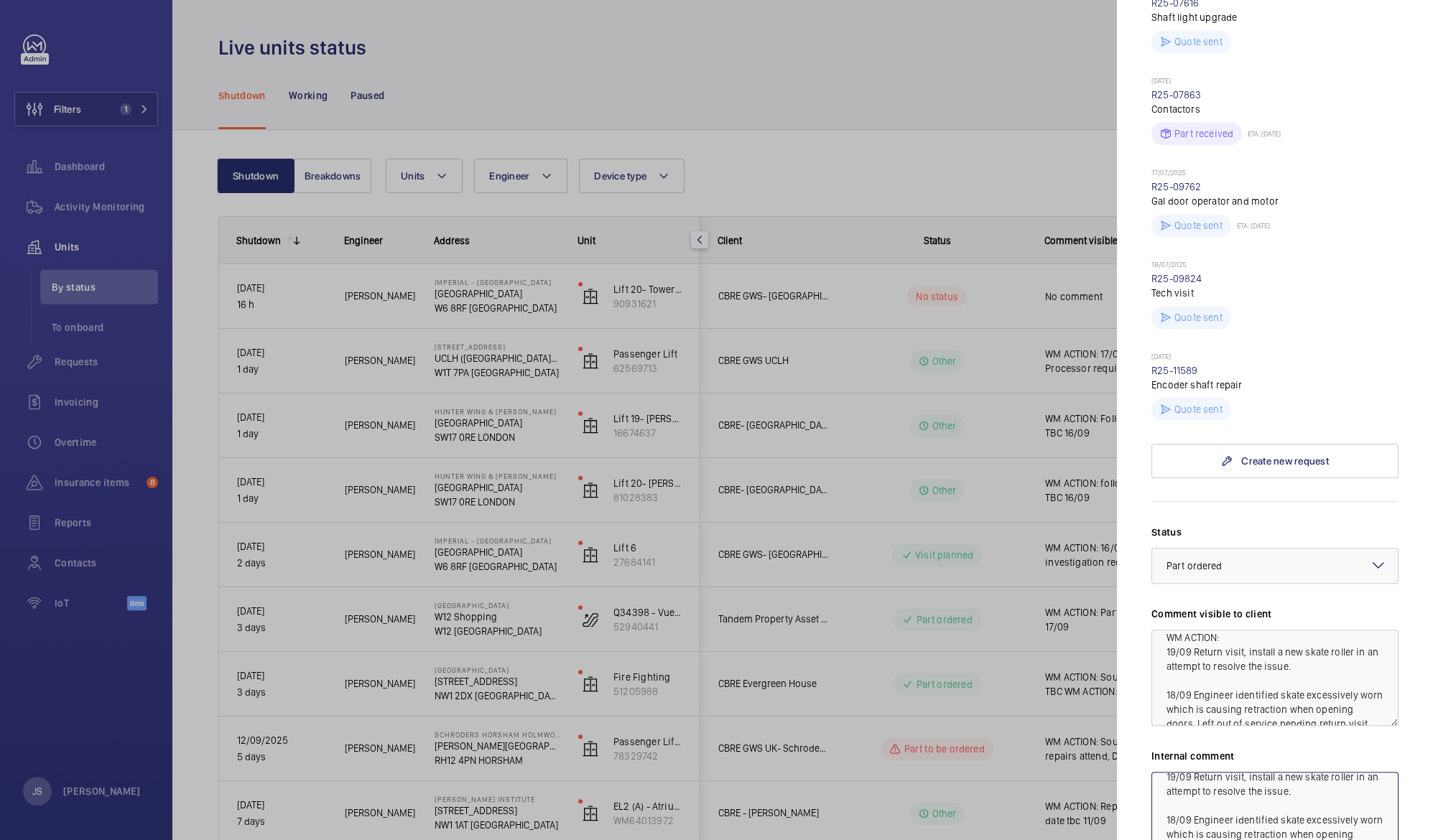
type textarea "WM ACTION: 19/09 Return visit, install a new skate roller in an attempt to reso…"
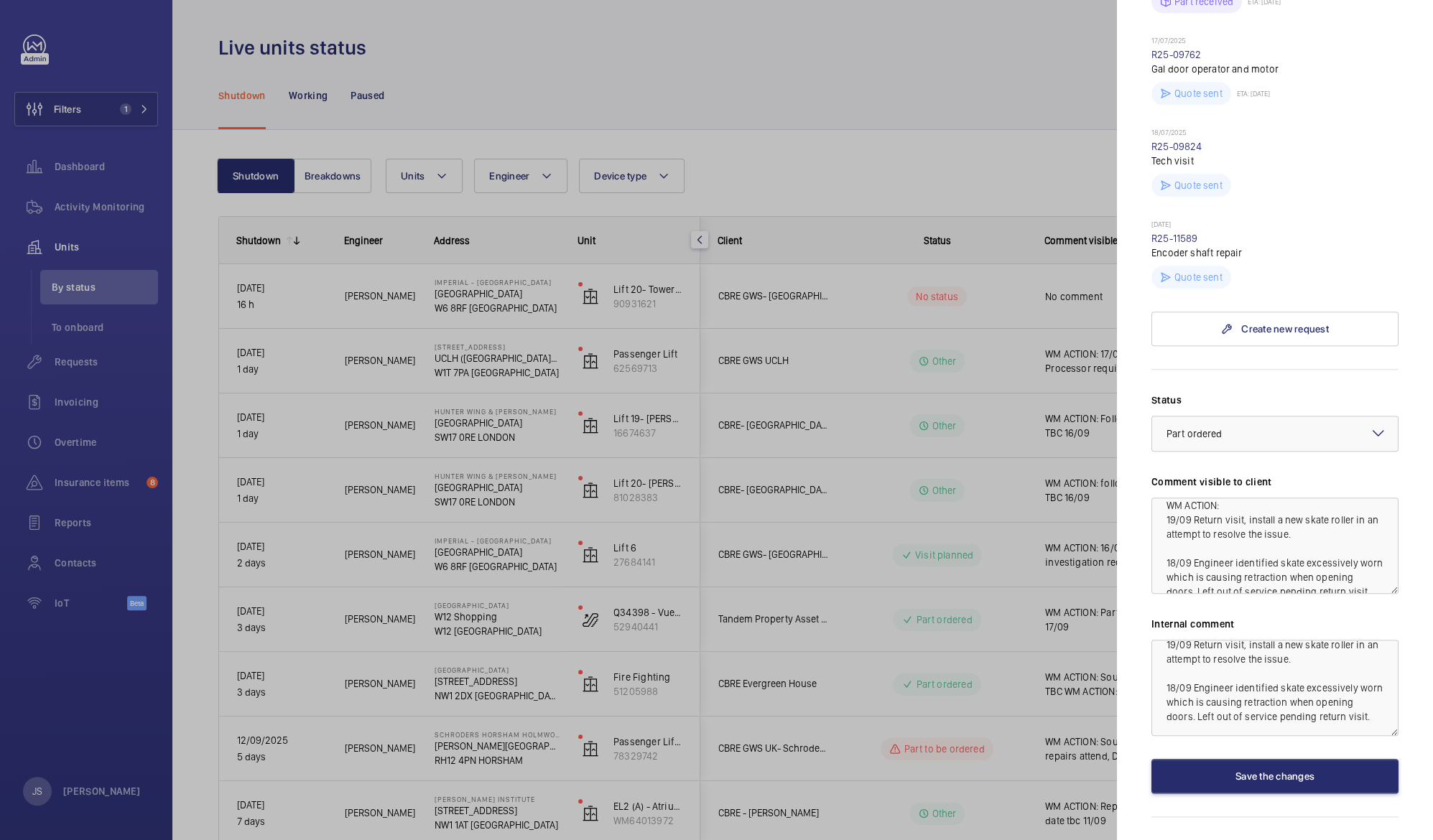
scroll to position [853, 0]
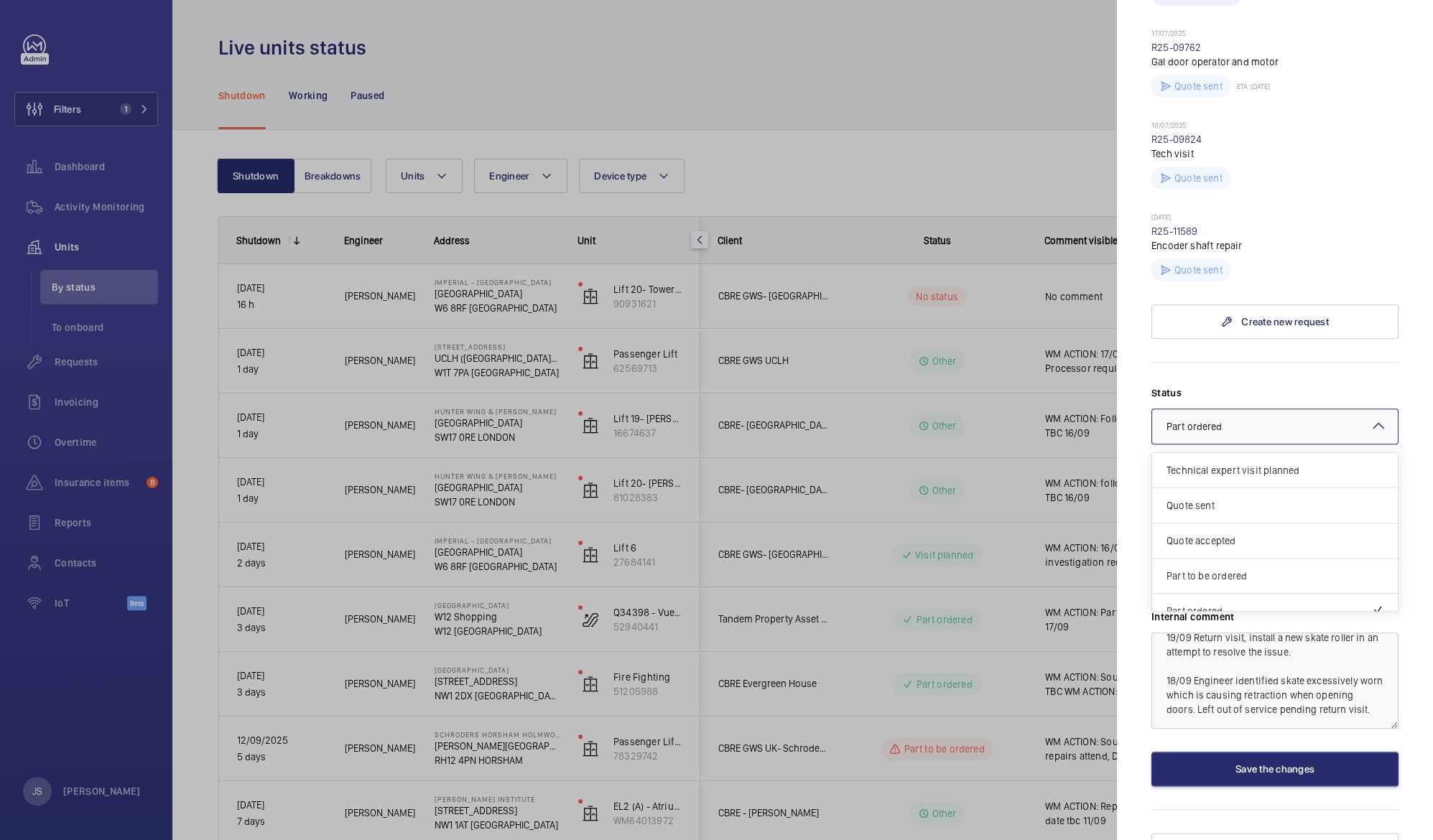
click at [1370, 418] on mat-icon at bounding box center [1379, 426] width 18 height 18
click at [1340, 553] on span "Visit planned" at bounding box center [1276, 560] width 217 height 15
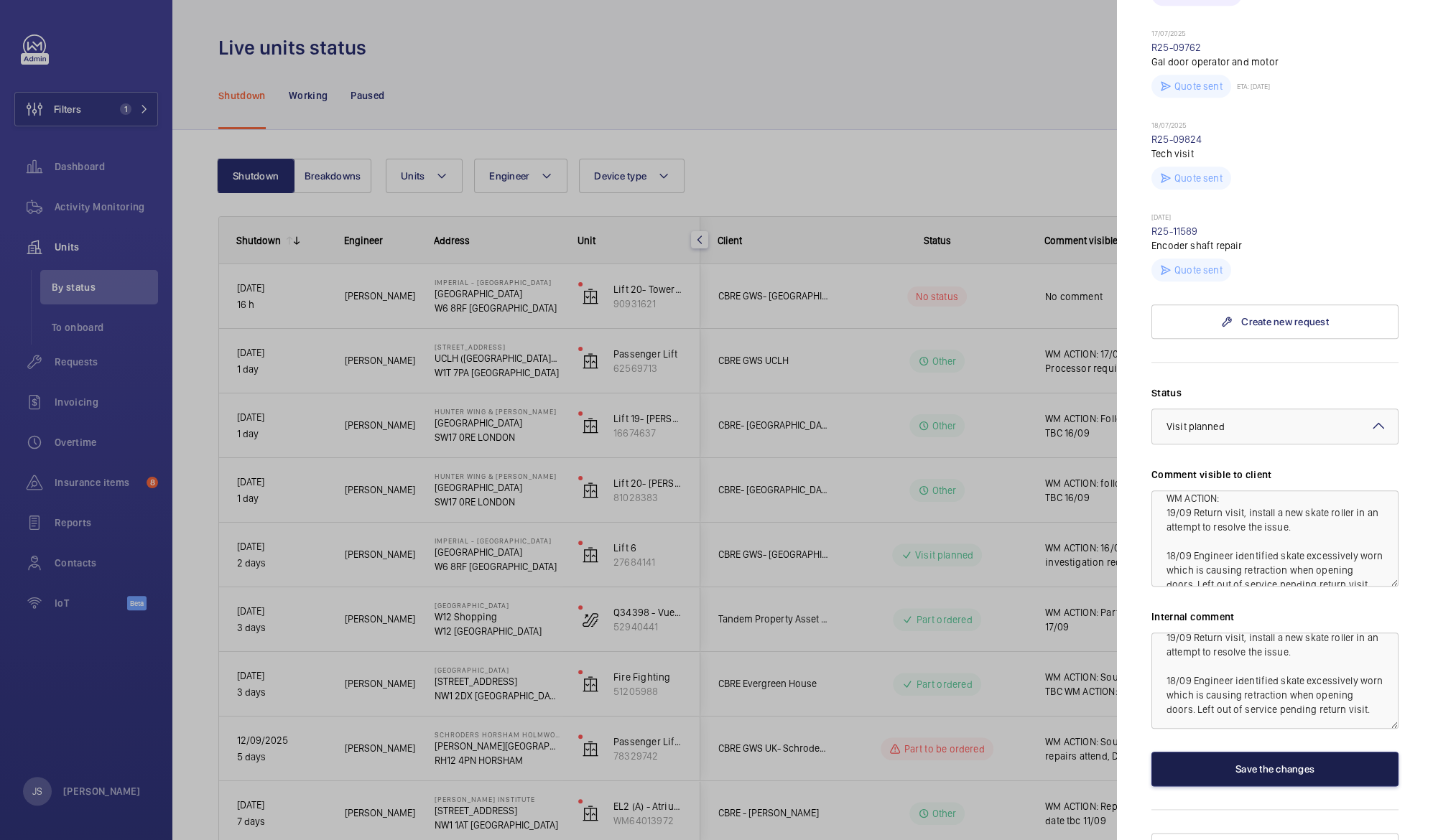
click at [1289, 752] on button "Save the changes" at bounding box center [1275, 769] width 247 height 34
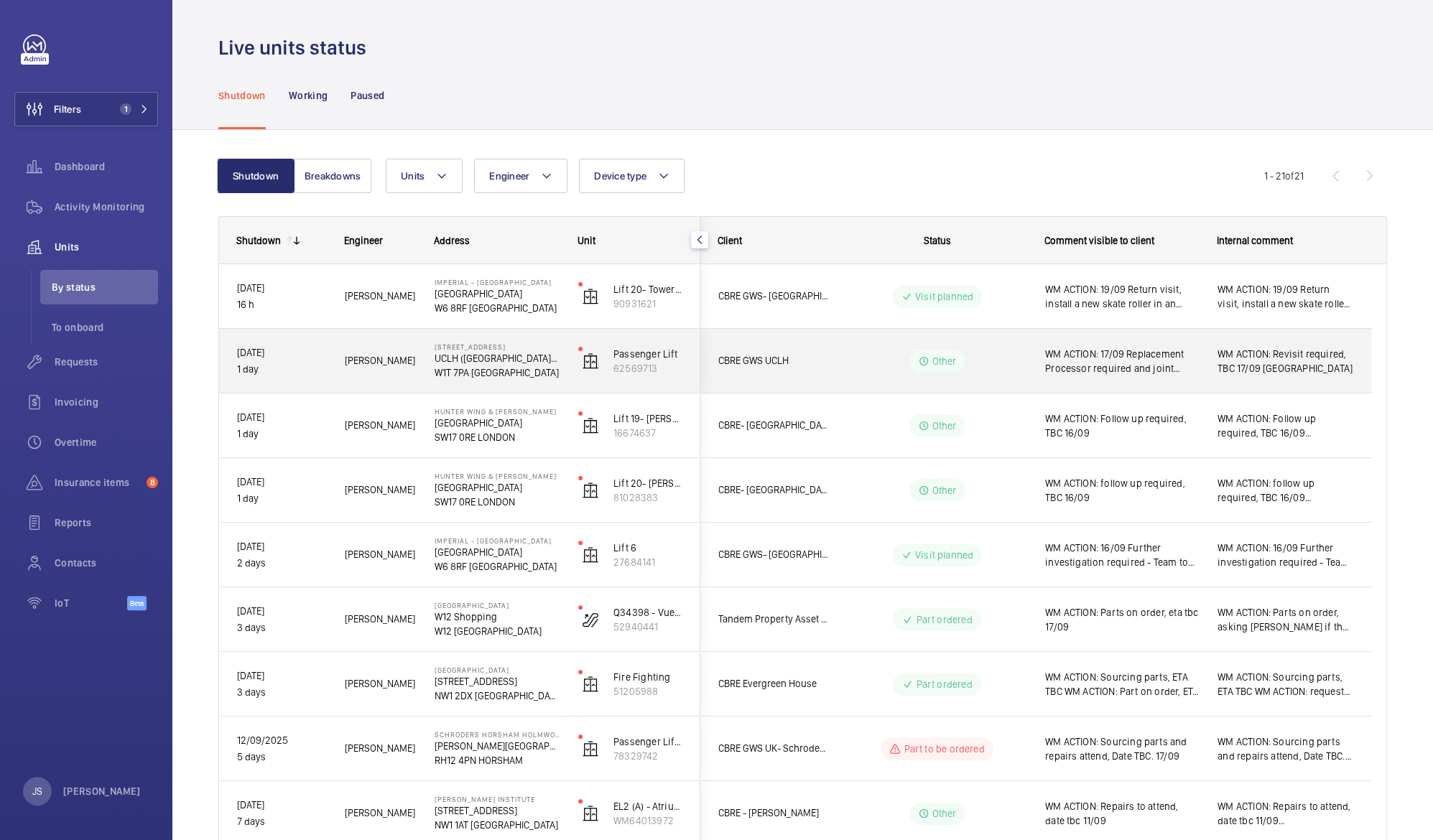
click at [1133, 353] on span "WM ACTION: 17/09 Replacement Processor required and joint attendance with Tech …" at bounding box center [1122, 361] width 154 height 28
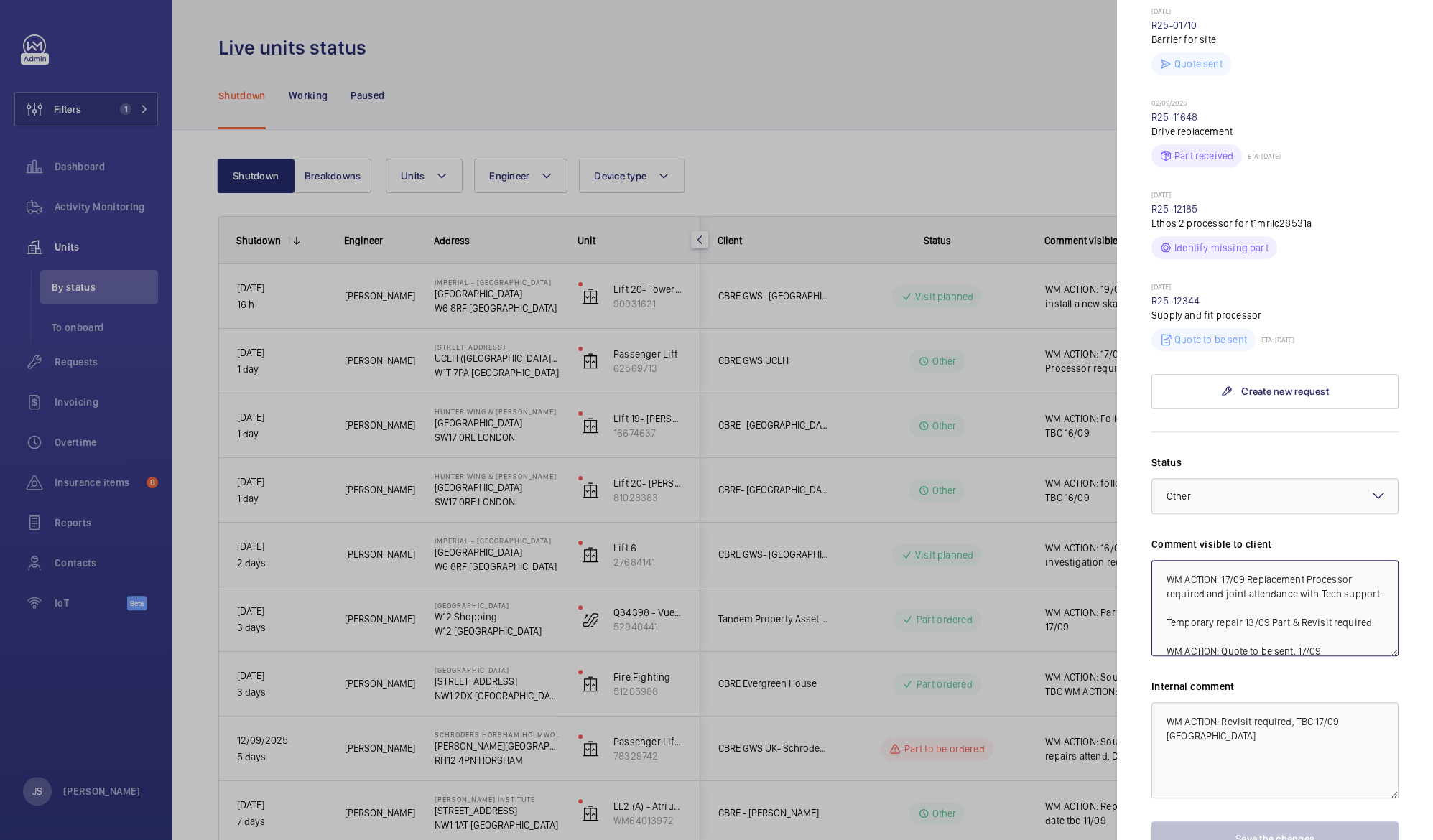
click at [1222, 560] on textarea "WM ACTION: 17/09 Replacement Processor required and joint attendance with Tech …" at bounding box center [1275, 608] width 247 height 96
click at [1332, 590] on textarea "WM ACTION: 18/09 Part ordered, joint visit to be scheduled. 17/09 Replacement P…" at bounding box center [1275, 608] width 247 height 96
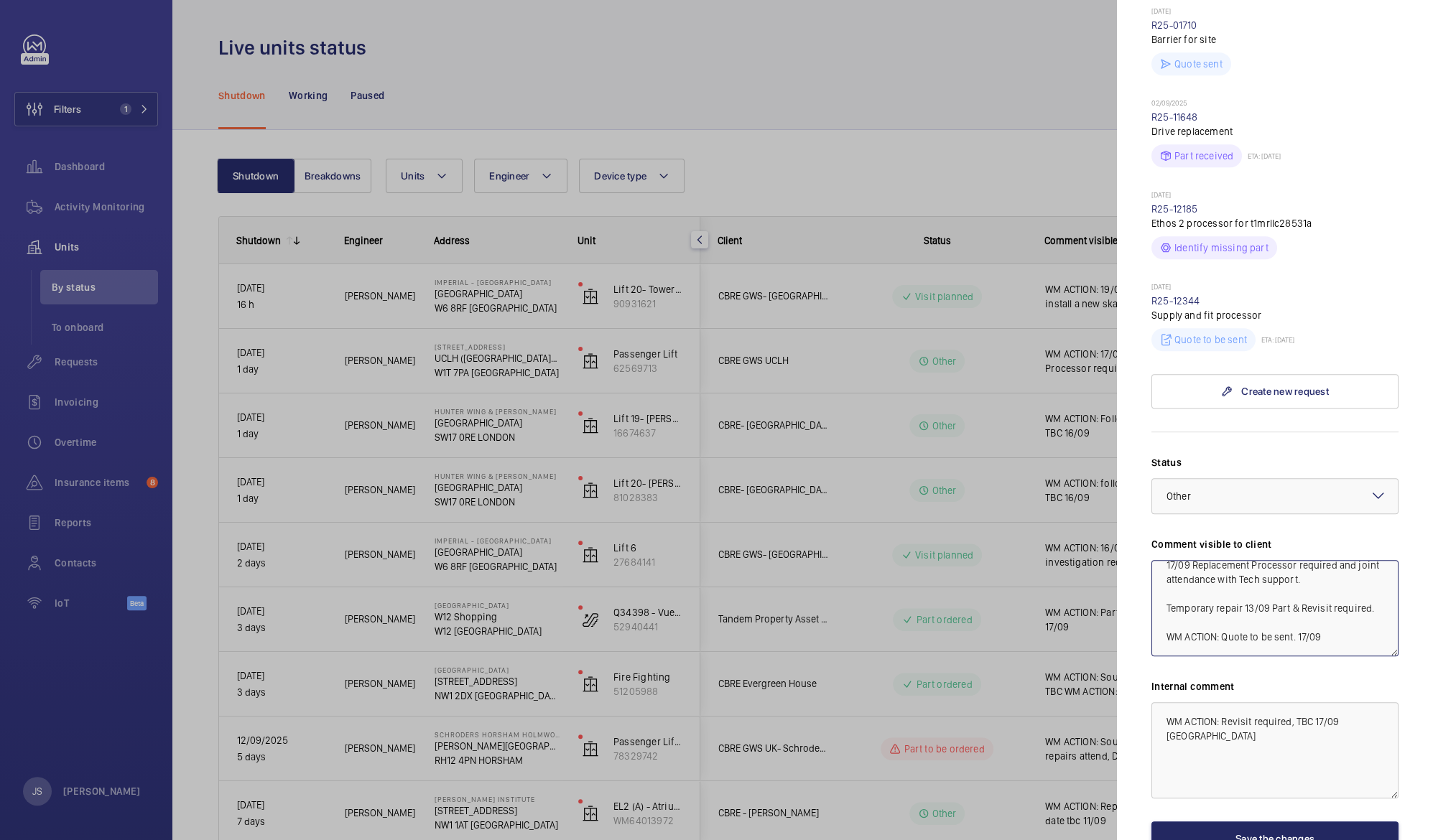
type textarea "WM ACTION: 18/09 Part ordered, joint visit to be scheduled. 17/09 Replacement P…"
click at [1243, 821] on button "Save the changes" at bounding box center [1275, 838] width 247 height 34
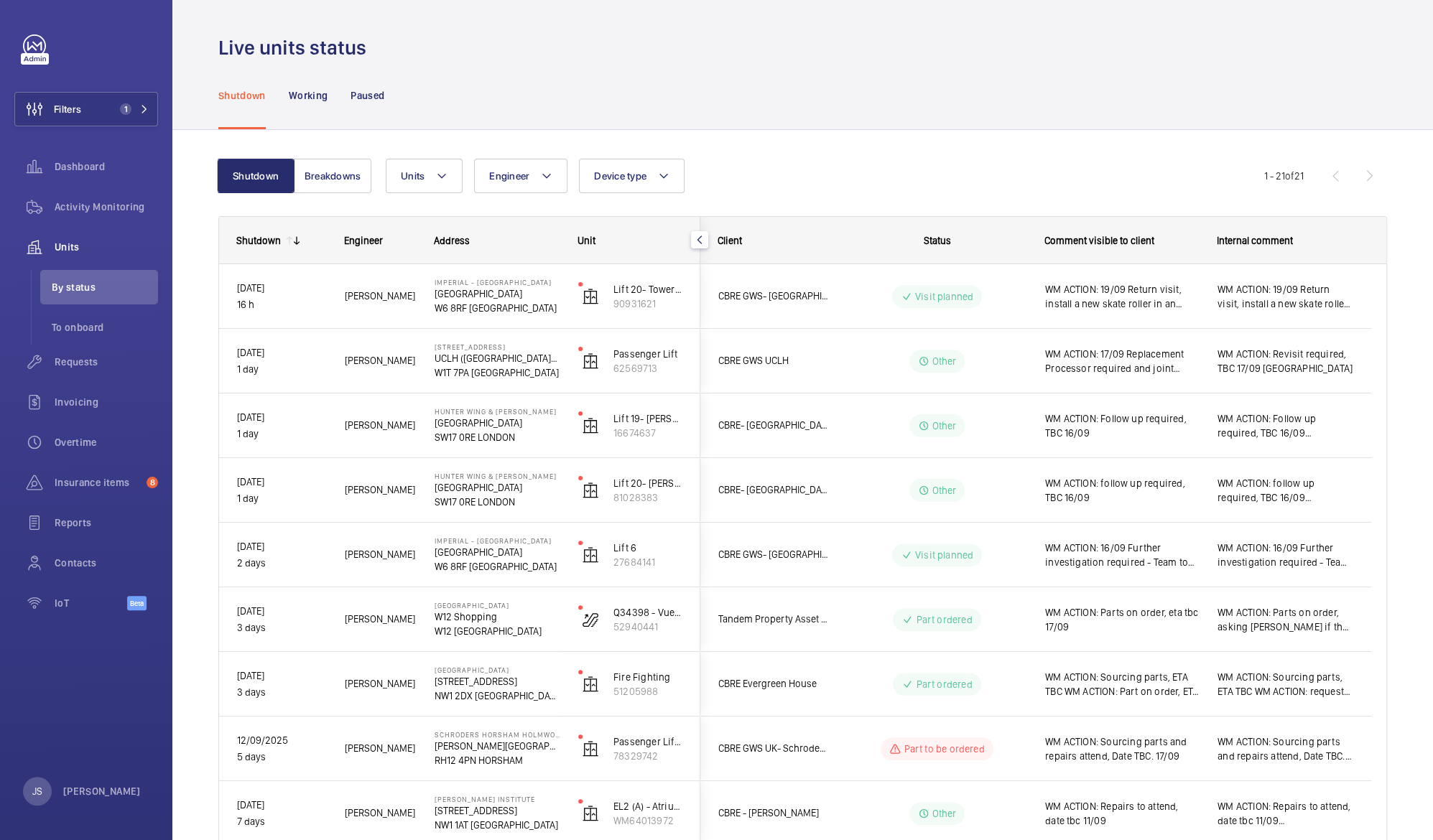
scroll to position [0, 0]
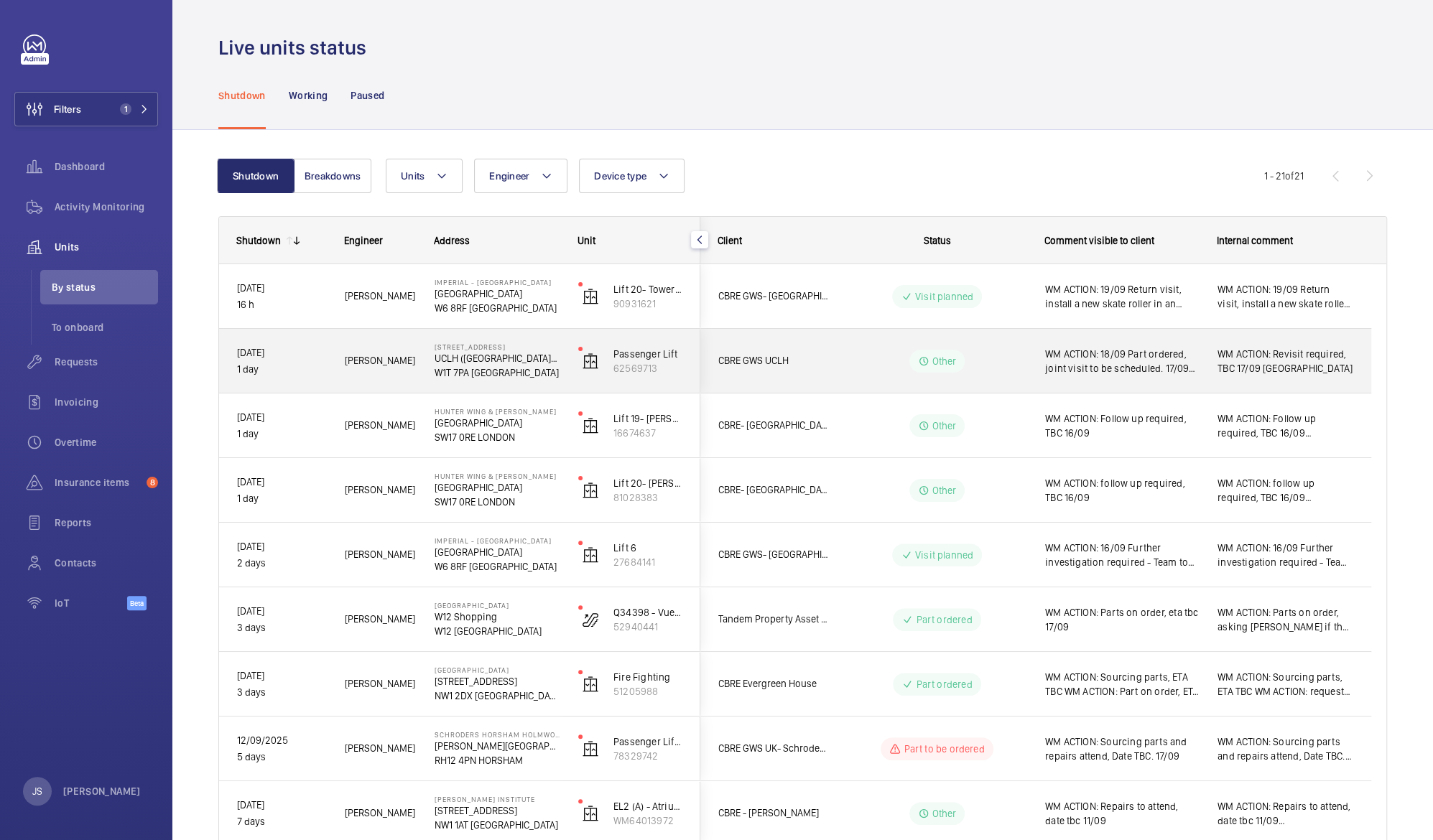
click at [1121, 367] on span "WM ACTION: 18/09 Part ordered, joint visit to be scheduled. 17/09 Replacement P…" at bounding box center [1122, 361] width 154 height 28
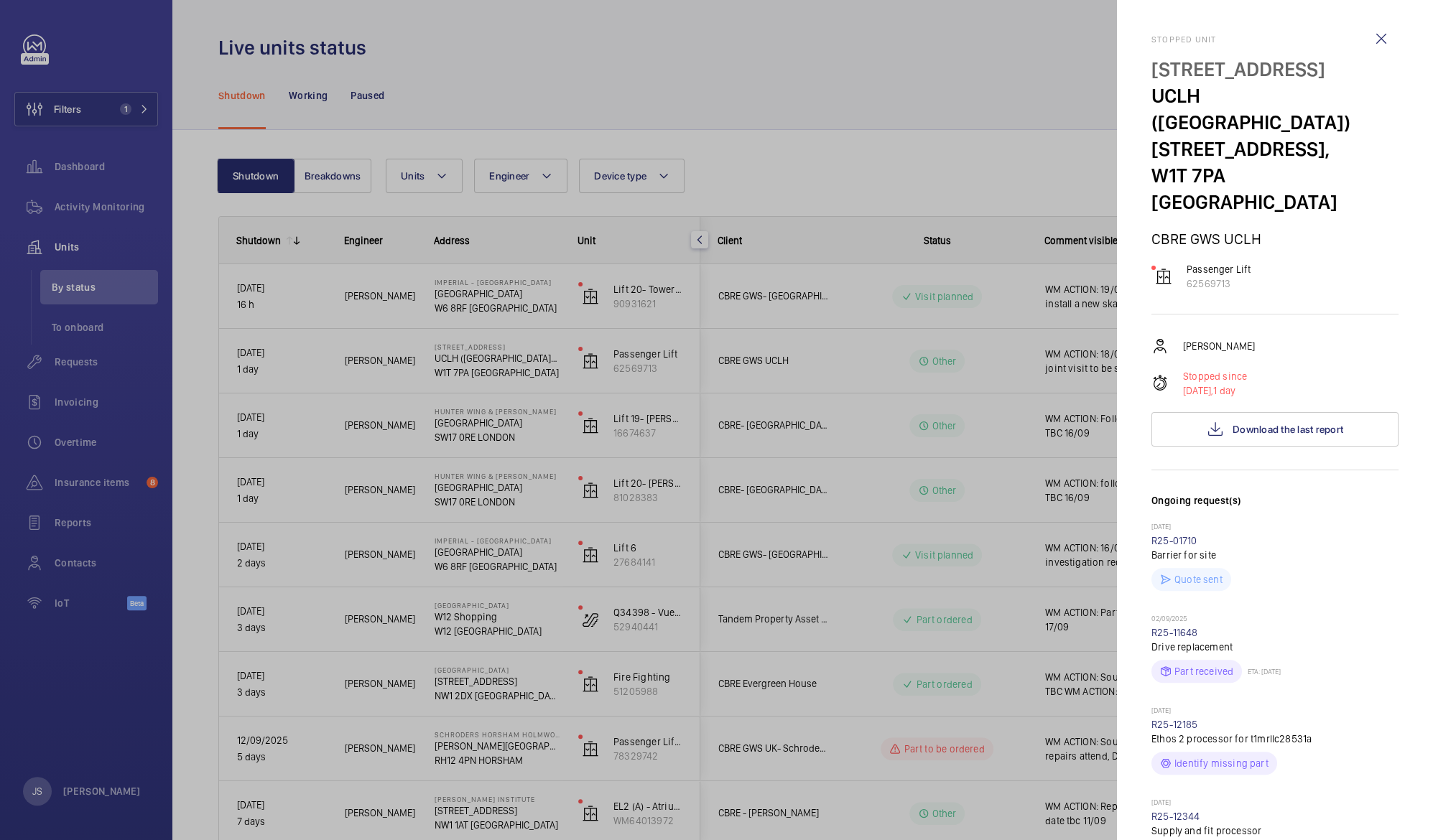
click at [1052, 304] on div at bounding box center [716, 420] width 1433 height 840
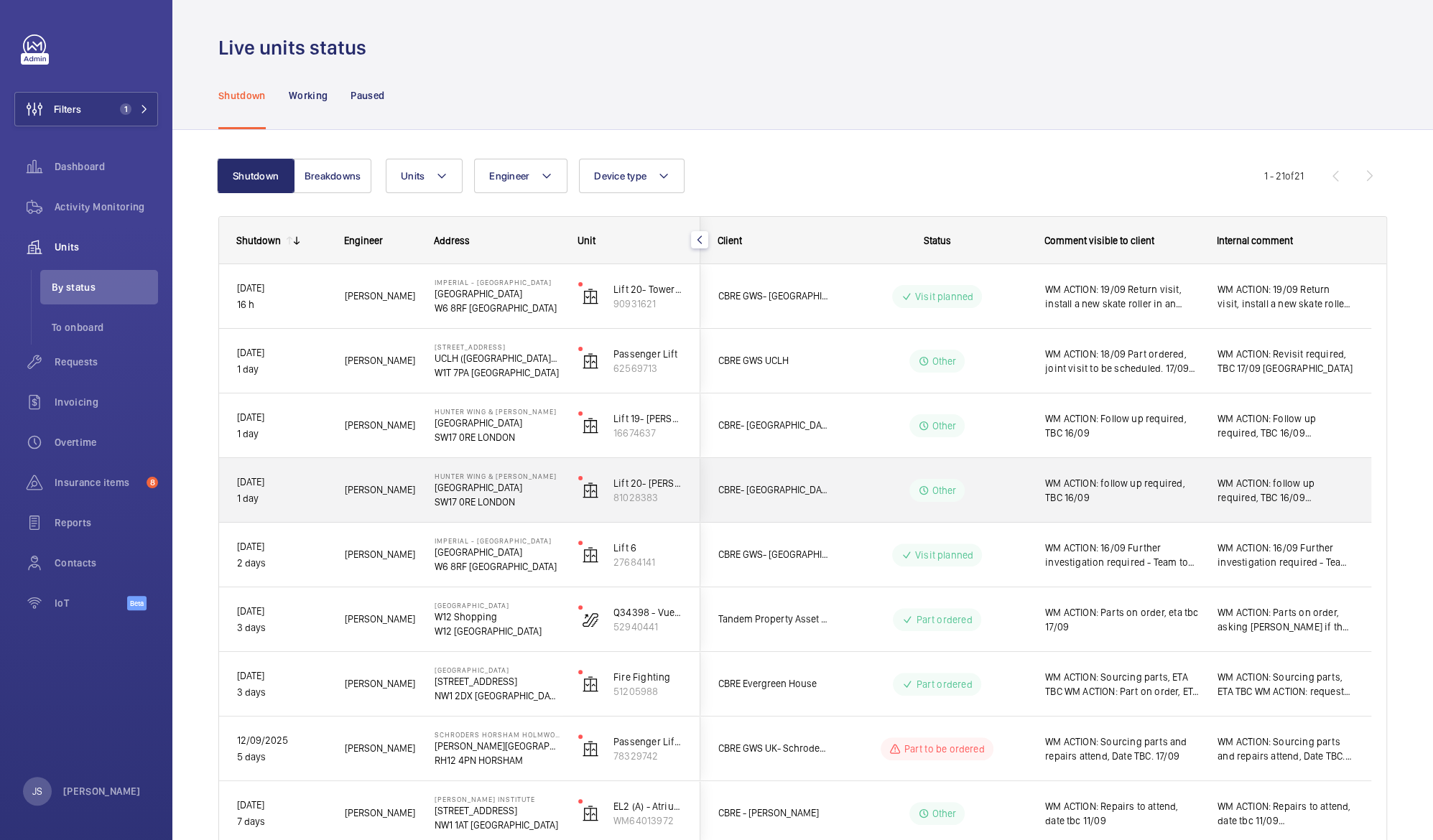
click at [1071, 483] on span "WM ACTION: follow up required, TBC 16/09" at bounding box center [1122, 490] width 154 height 28
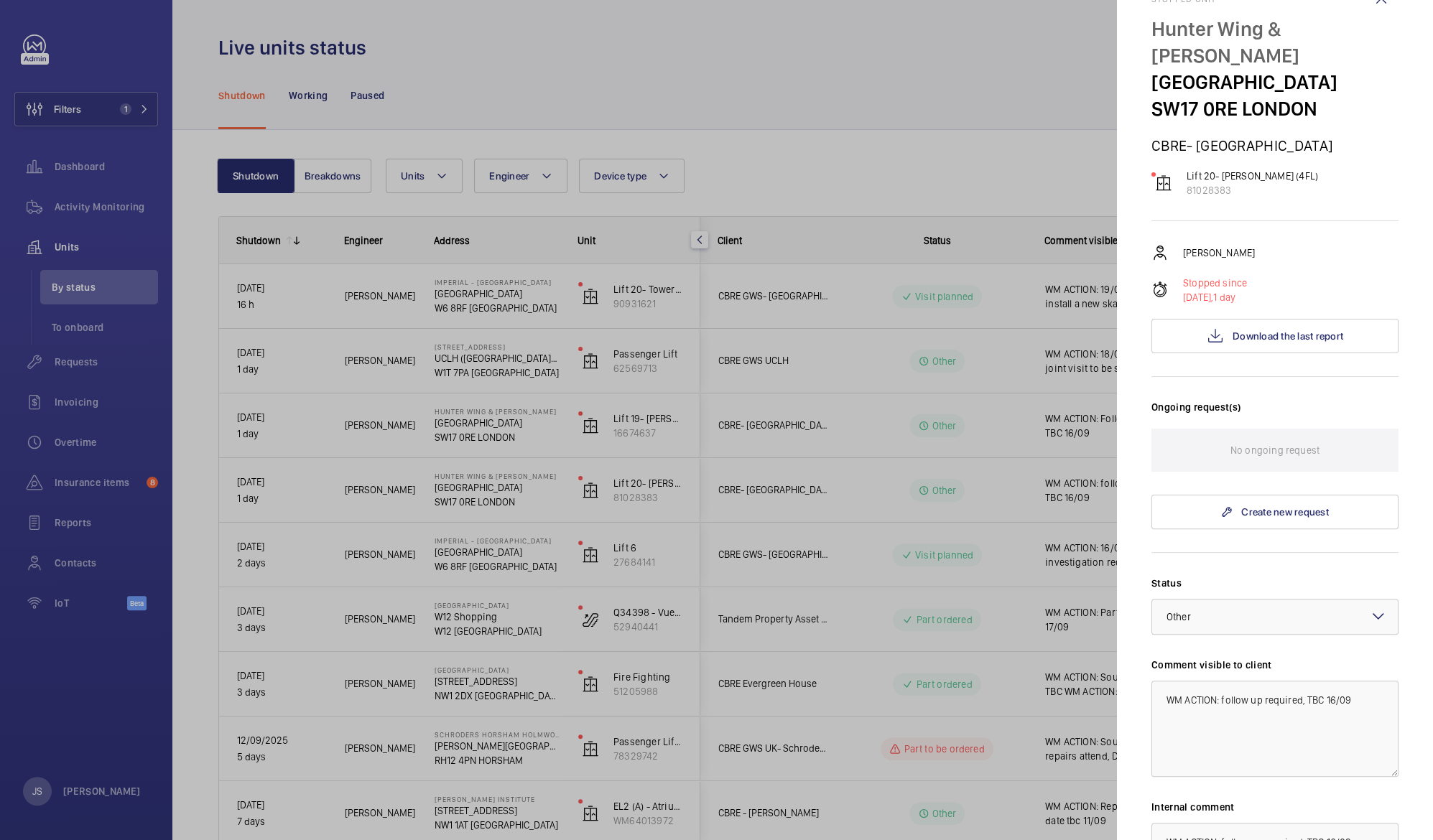
scroll to position [25, 0]
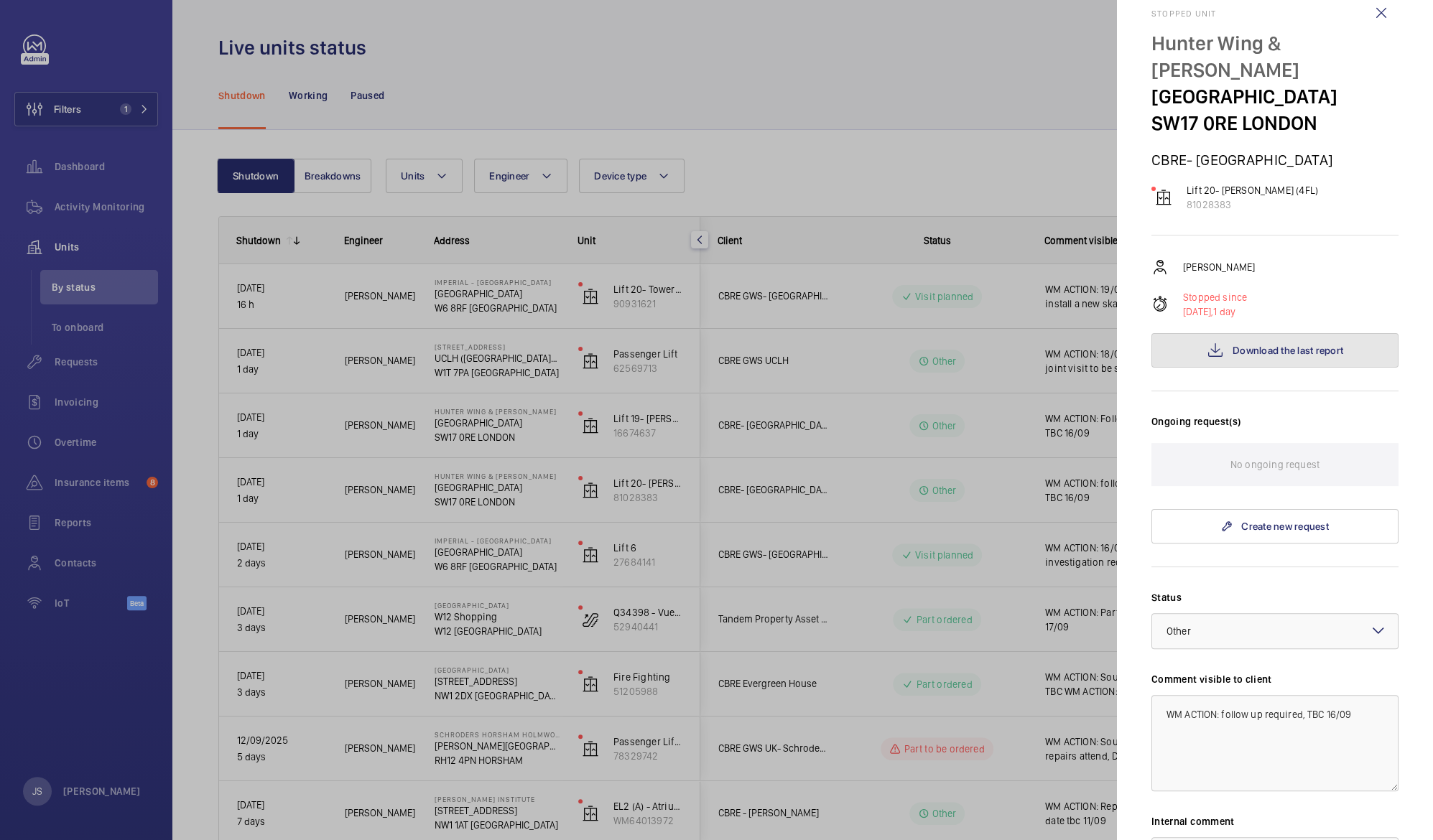
click at [1263, 349] on span "Download the last report" at bounding box center [1287, 351] width 111 height 12
click at [923, 150] on div at bounding box center [716, 420] width 1433 height 840
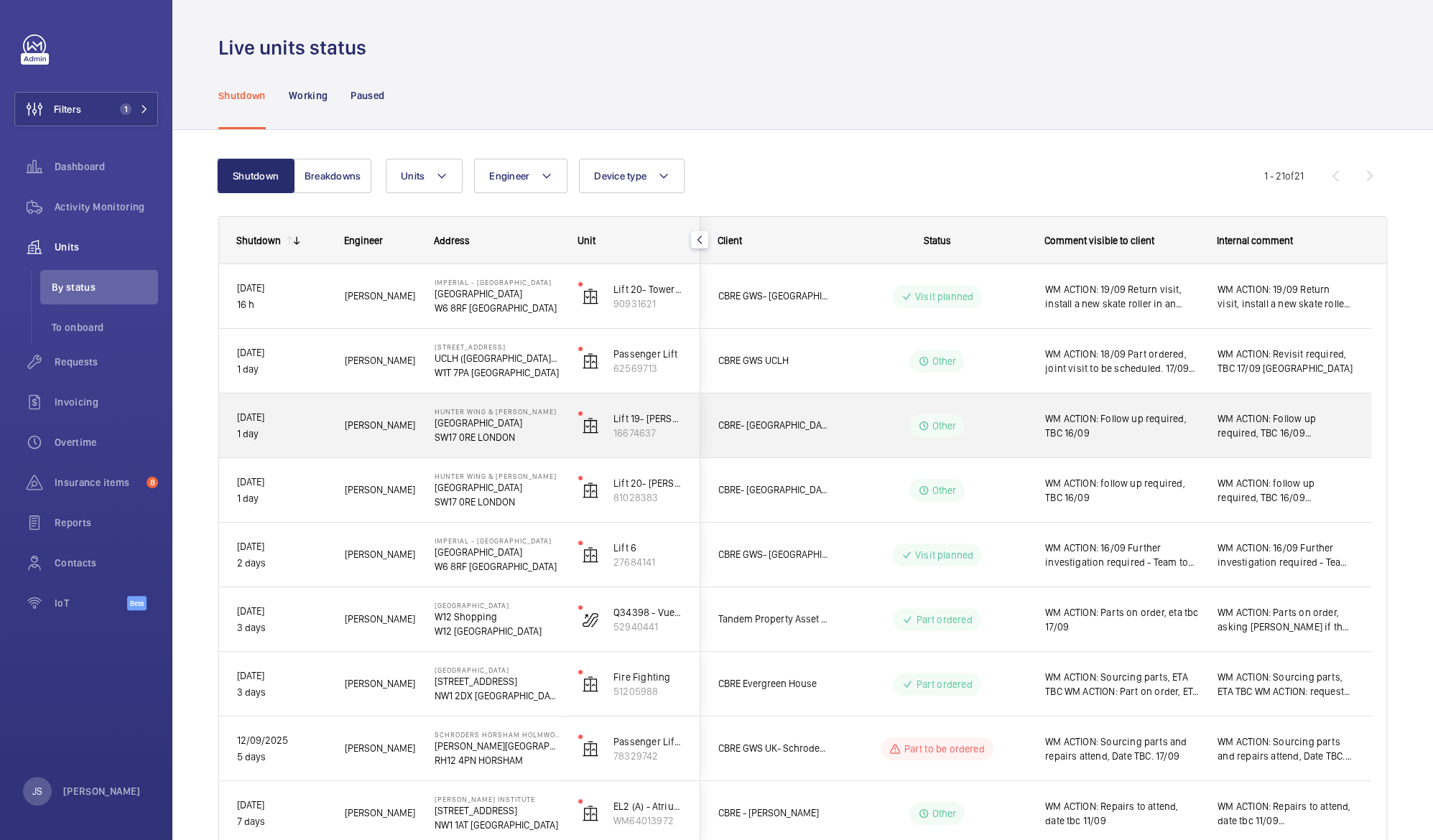
click at [1143, 427] on span "WM ACTION: Follow up required, TBC 16/09" at bounding box center [1122, 425] width 154 height 28
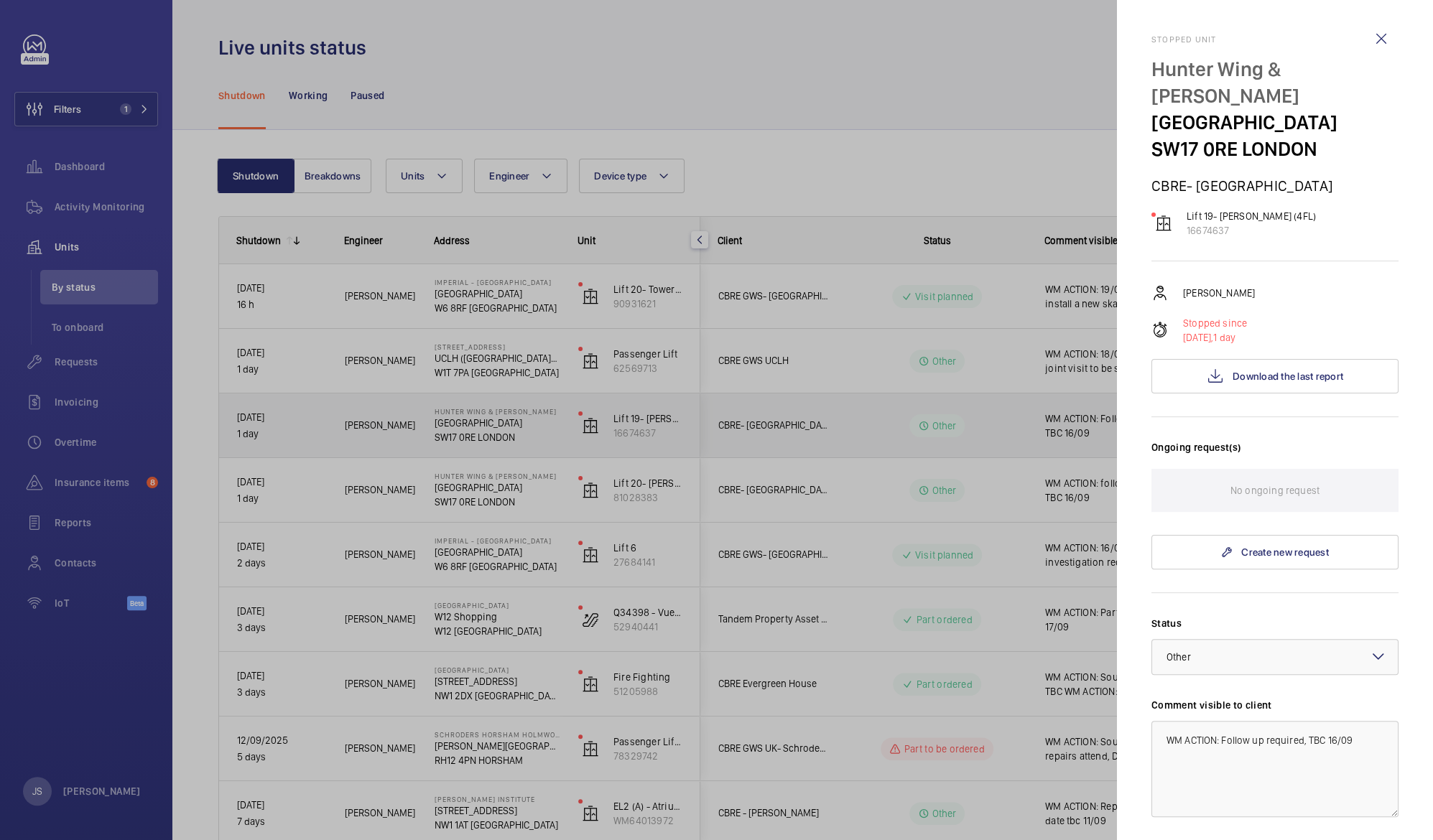
click at [1143, 427] on mat-sidenav-container "Filters 1 Dashboard Activity Monitoring Units By status To onboard Requests Inv…" at bounding box center [716, 420] width 1433 height 840
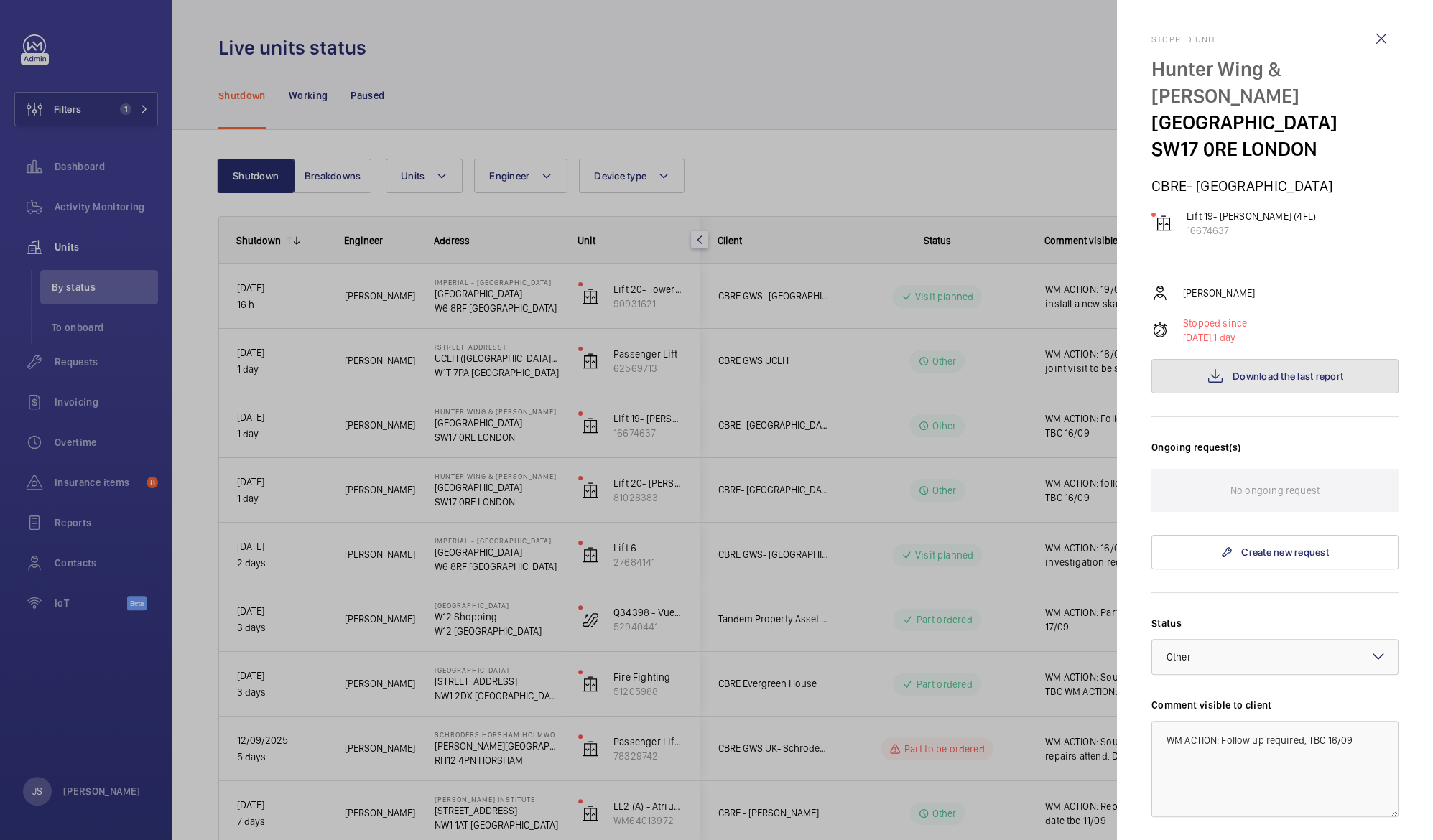
click at [1319, 376] on span "Download the last report" at bounding box center [1287, 376] width 111 height 12
click at [1365, 37] on wm-front-icon-button at bounding box center [1381, 38] width 34 height 34
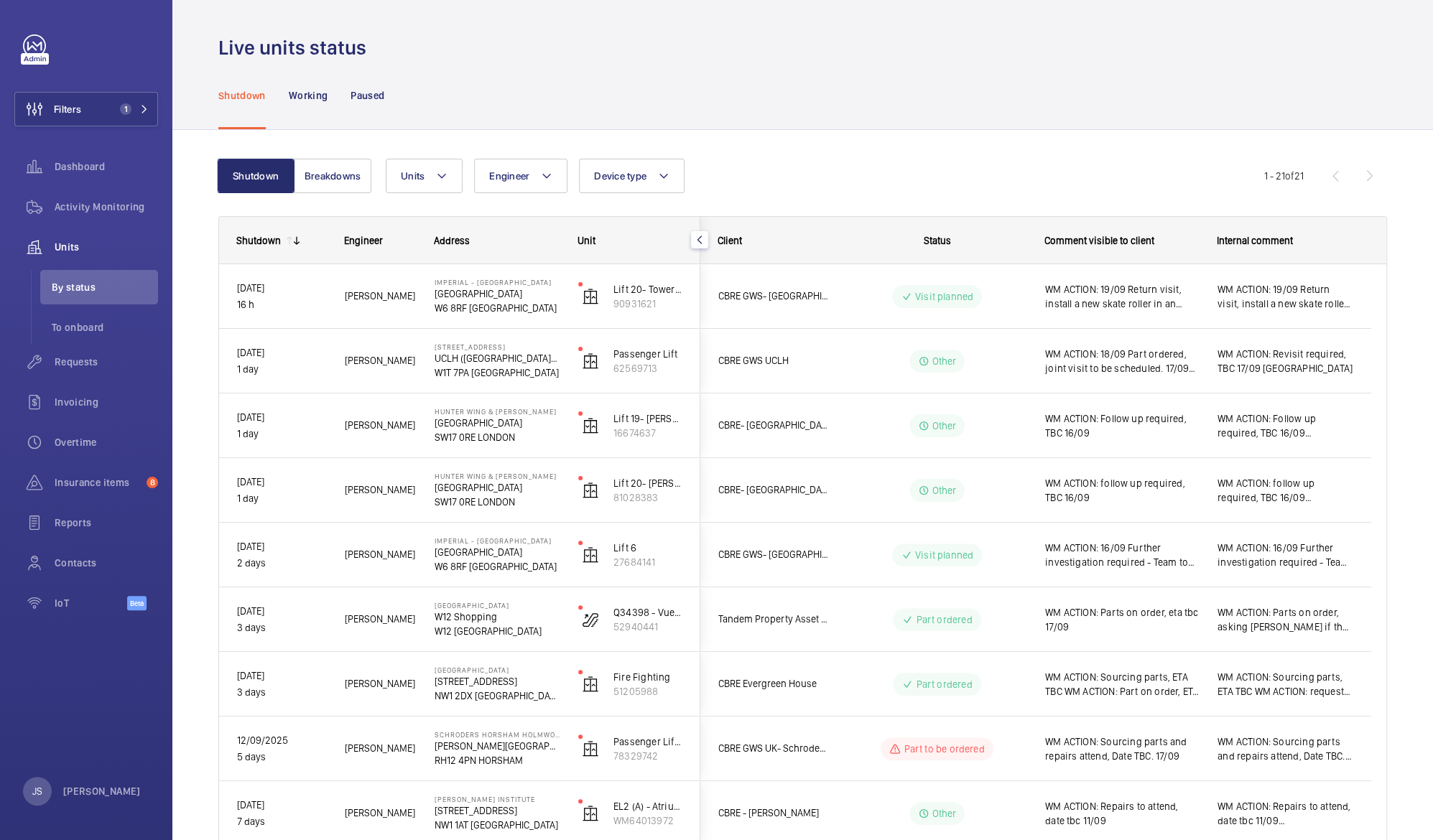
scroll to position [851, 0]
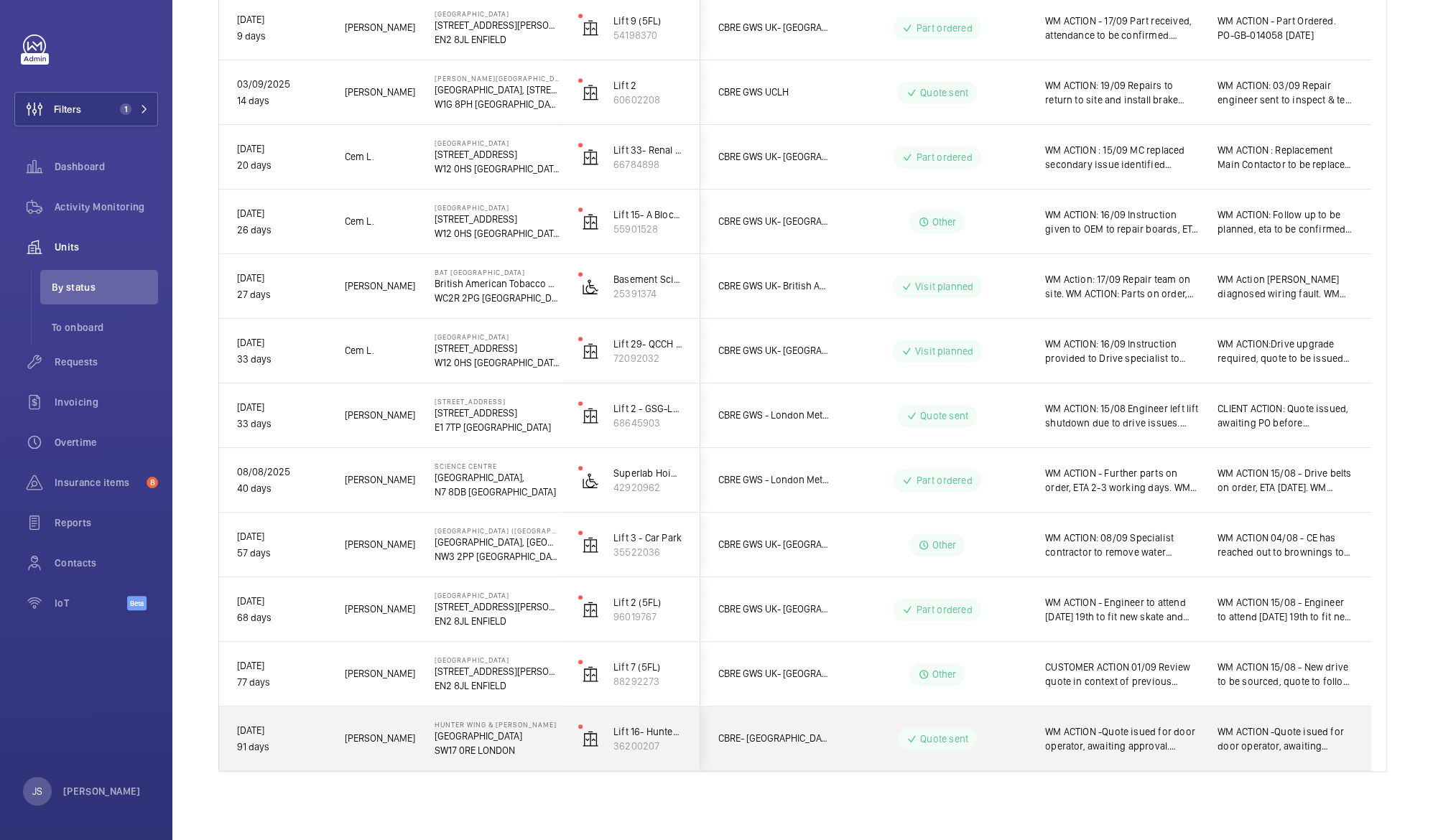
click at [1085, 734] on span "WM ACTION -Quote isued for door operator, awaiting approval. ClIENT ACTION: Quo…" at bounding box center [1122, 738] width 154 height 28
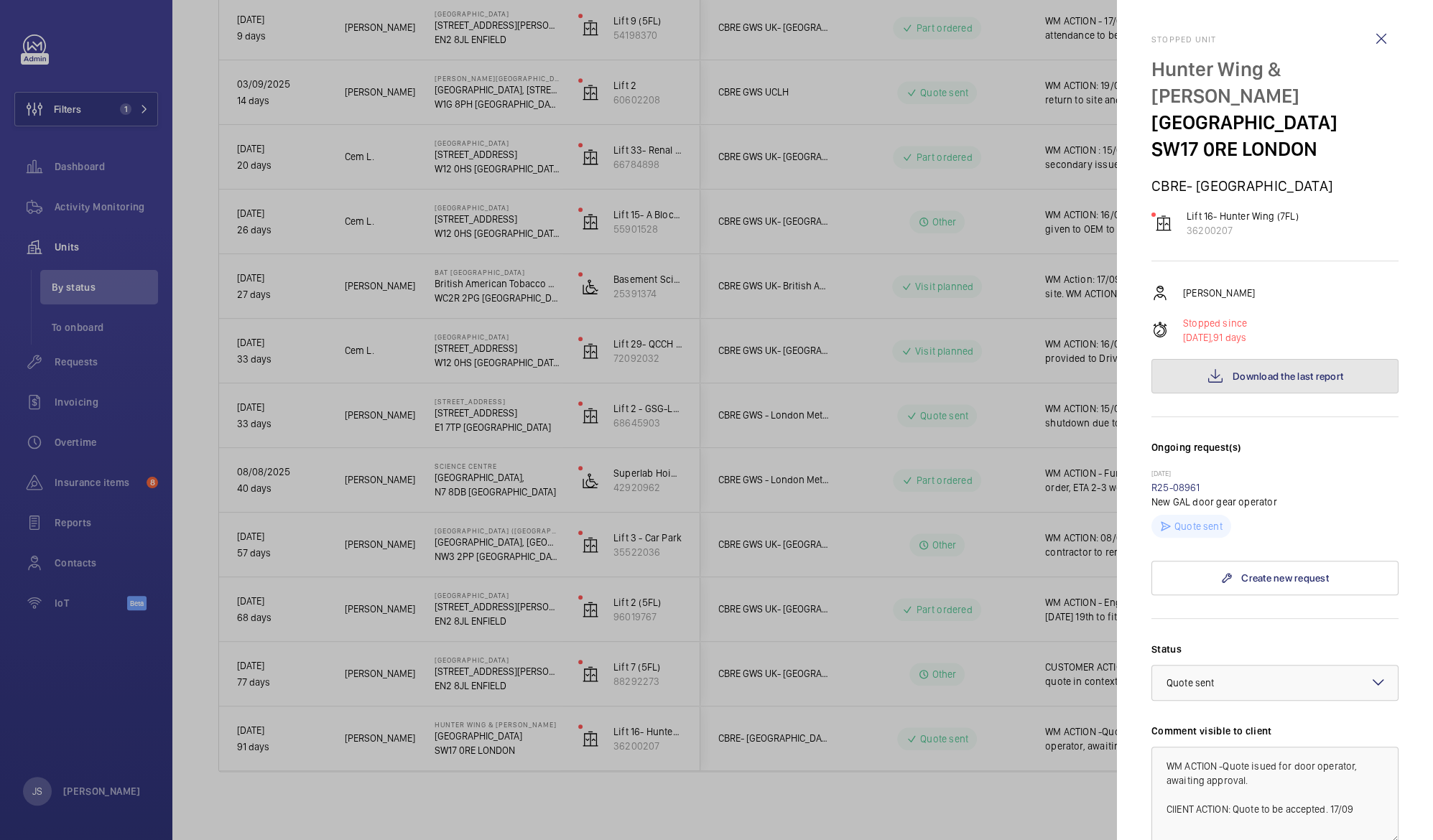
click at [1251, 372] on span "Download the last report" at bounding box center [1287, 376] width 111 height 12
click at [1187, 491] on link "R25-08961" at bounding box center [1176, 488] width 49 height 12
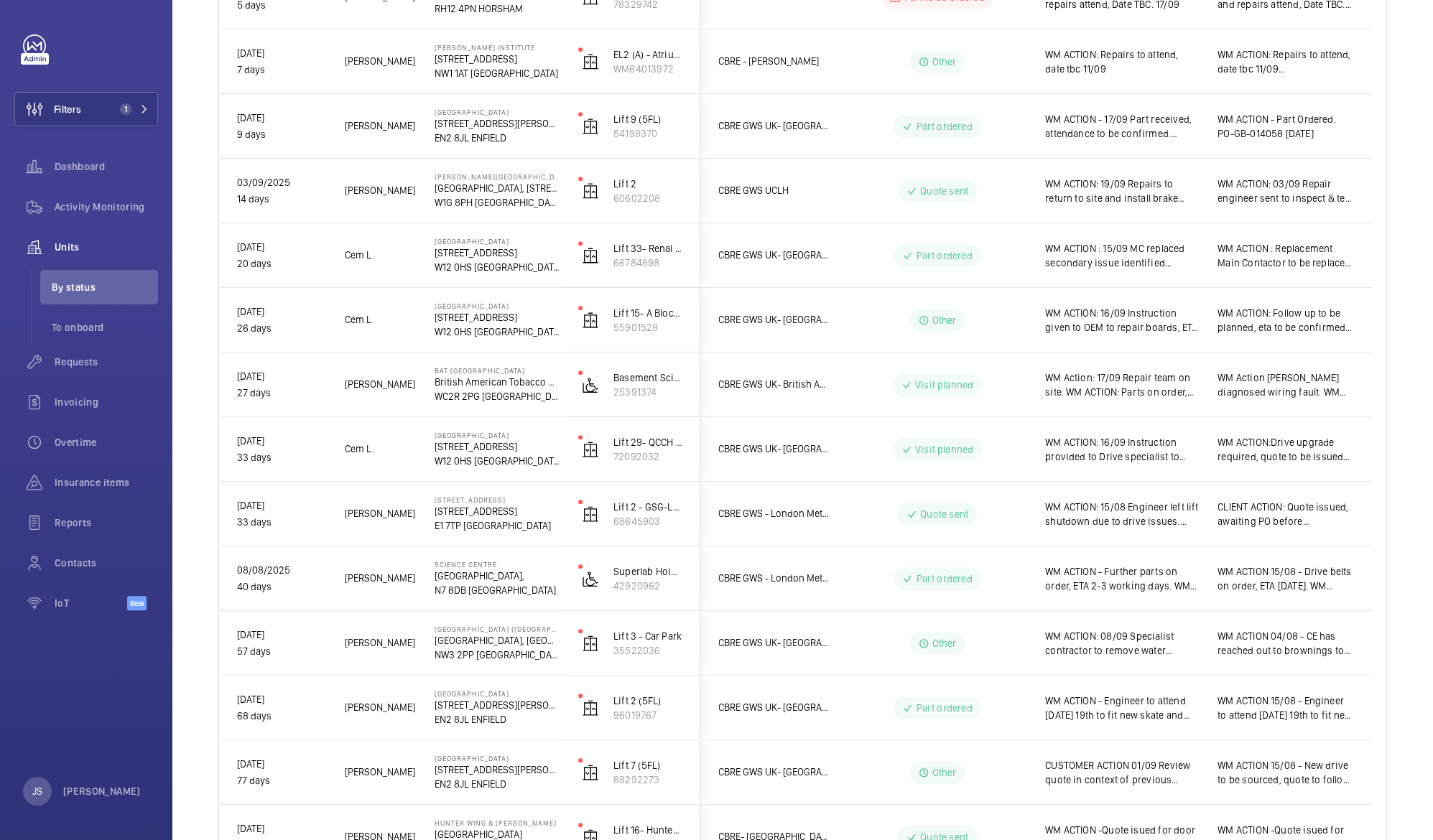
scroll to position [851, 0]
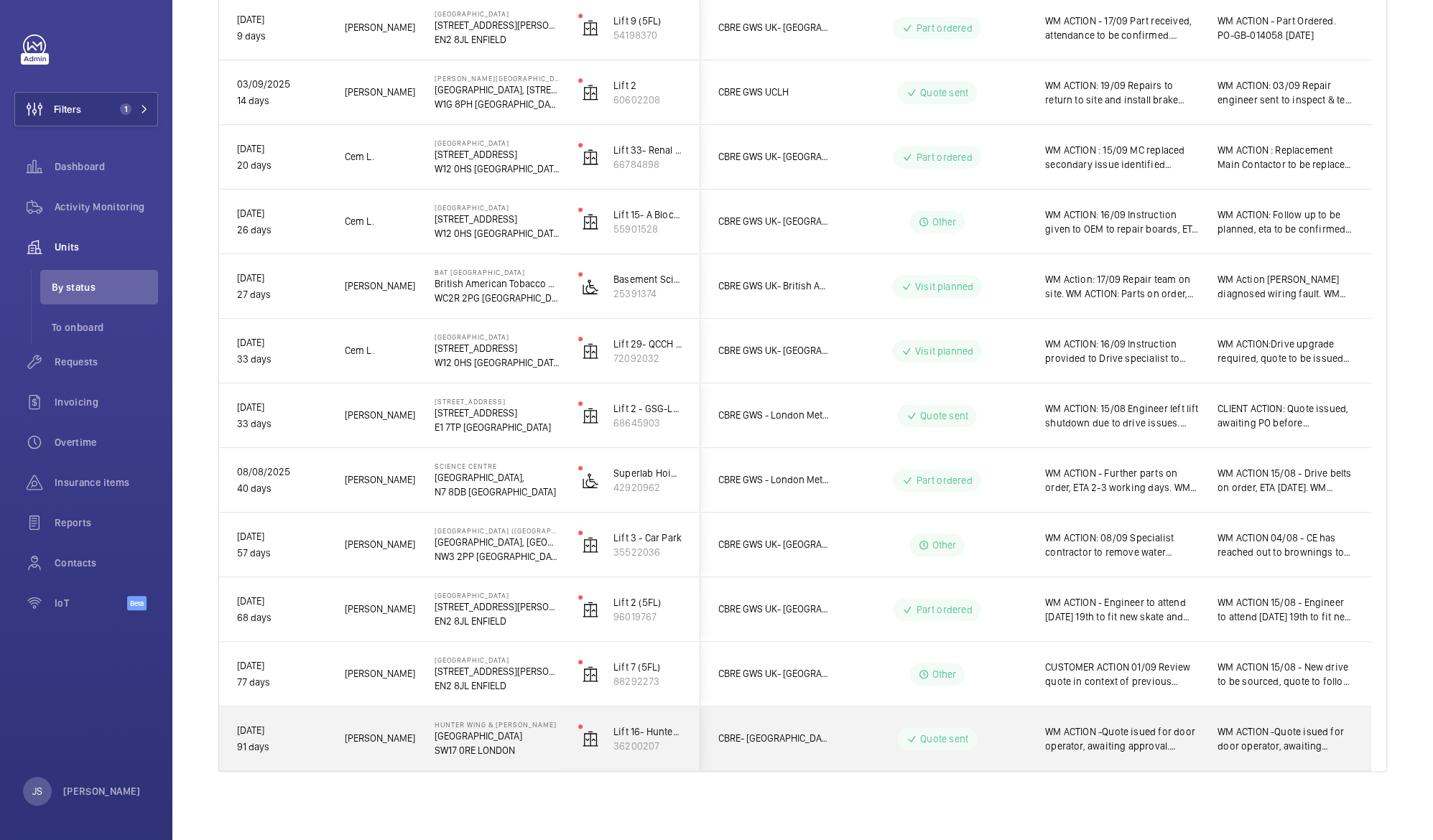
click at [1145, 751] on span "WM ACTION -Quote isued for door operator, awaiting approval. ClIENT ACTION: Quo…" at bounding box center [1122, 738] width 154 height 28
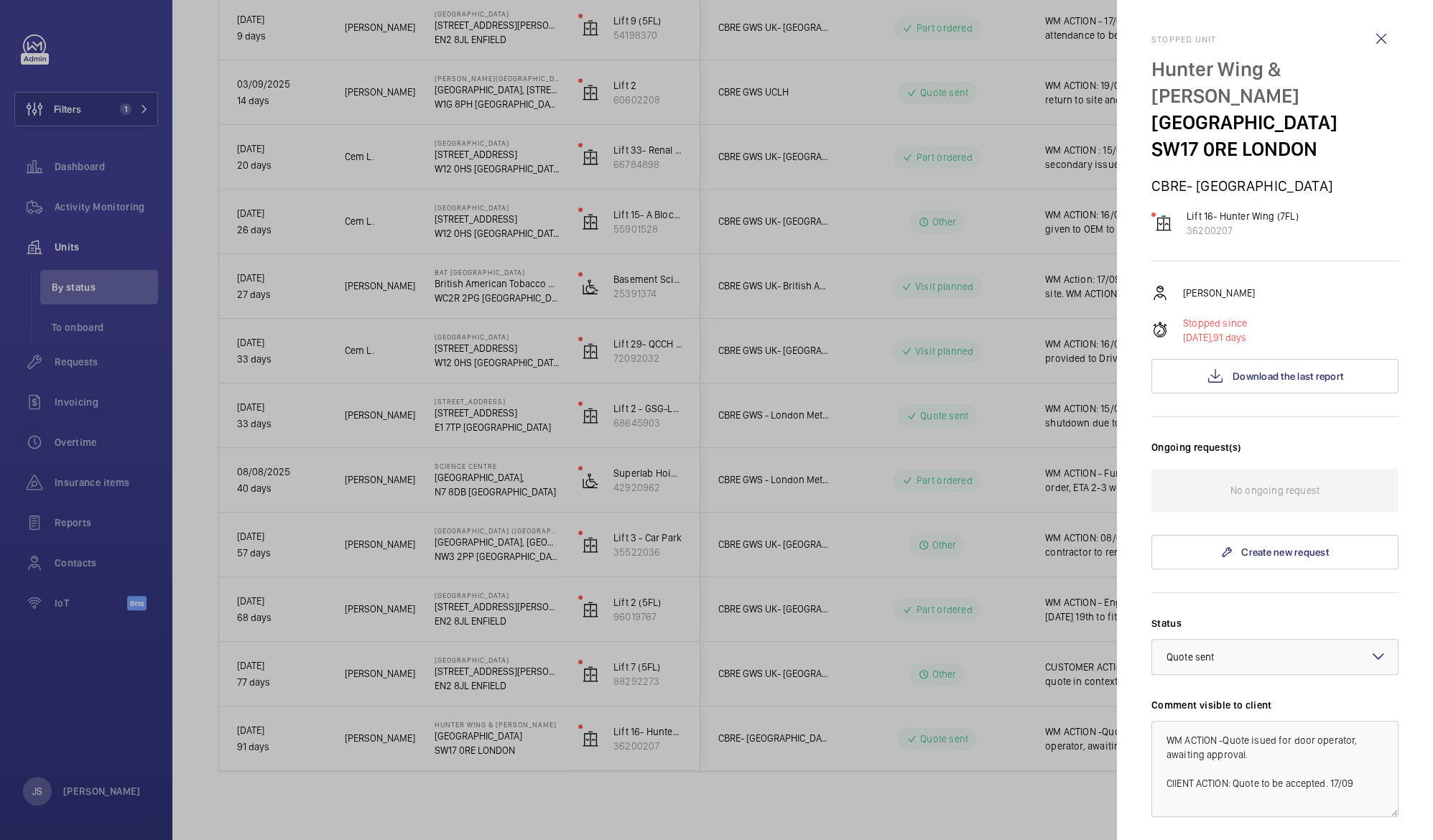
click at [1145, 751] on div at bounding box center [716, 420] width 1433 height 840
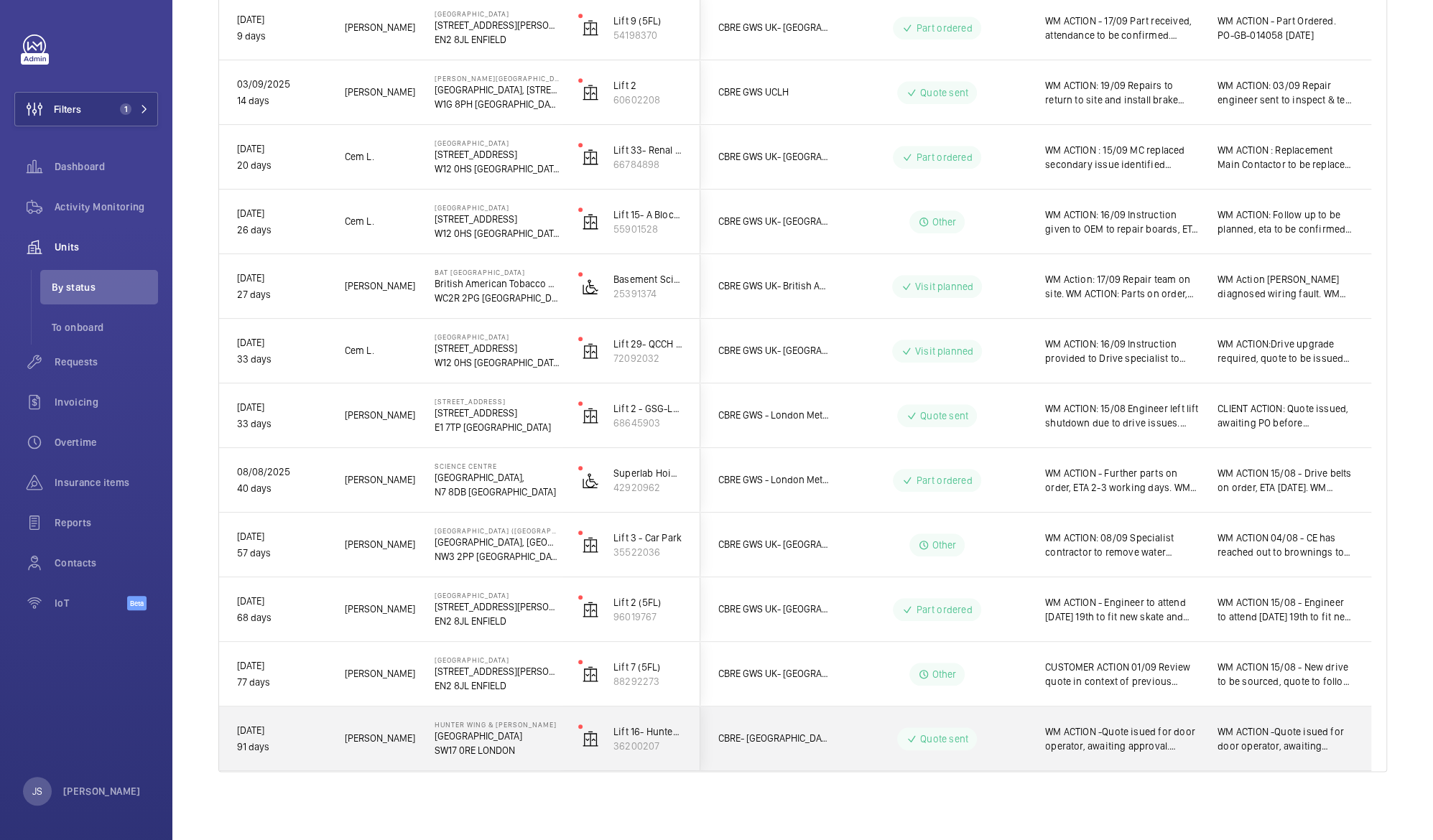
click at [1143, 750] on span "WM ACTION -Quote isued for door operator, awaiting approval. ClIENT ACTION: Quo…" at bounding box center [1122, 738] width 154 height 28
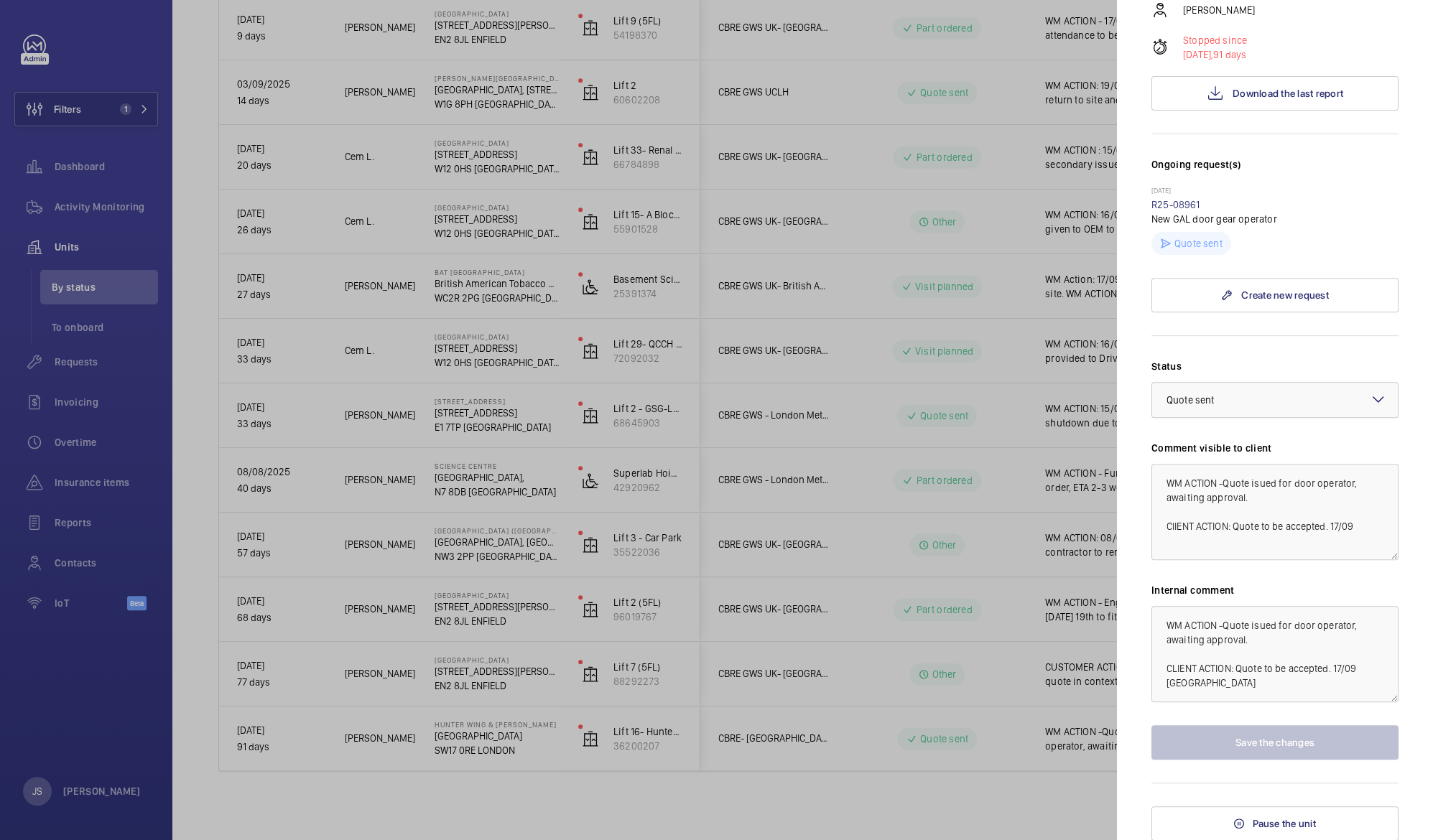
scroll to position [233, 0]
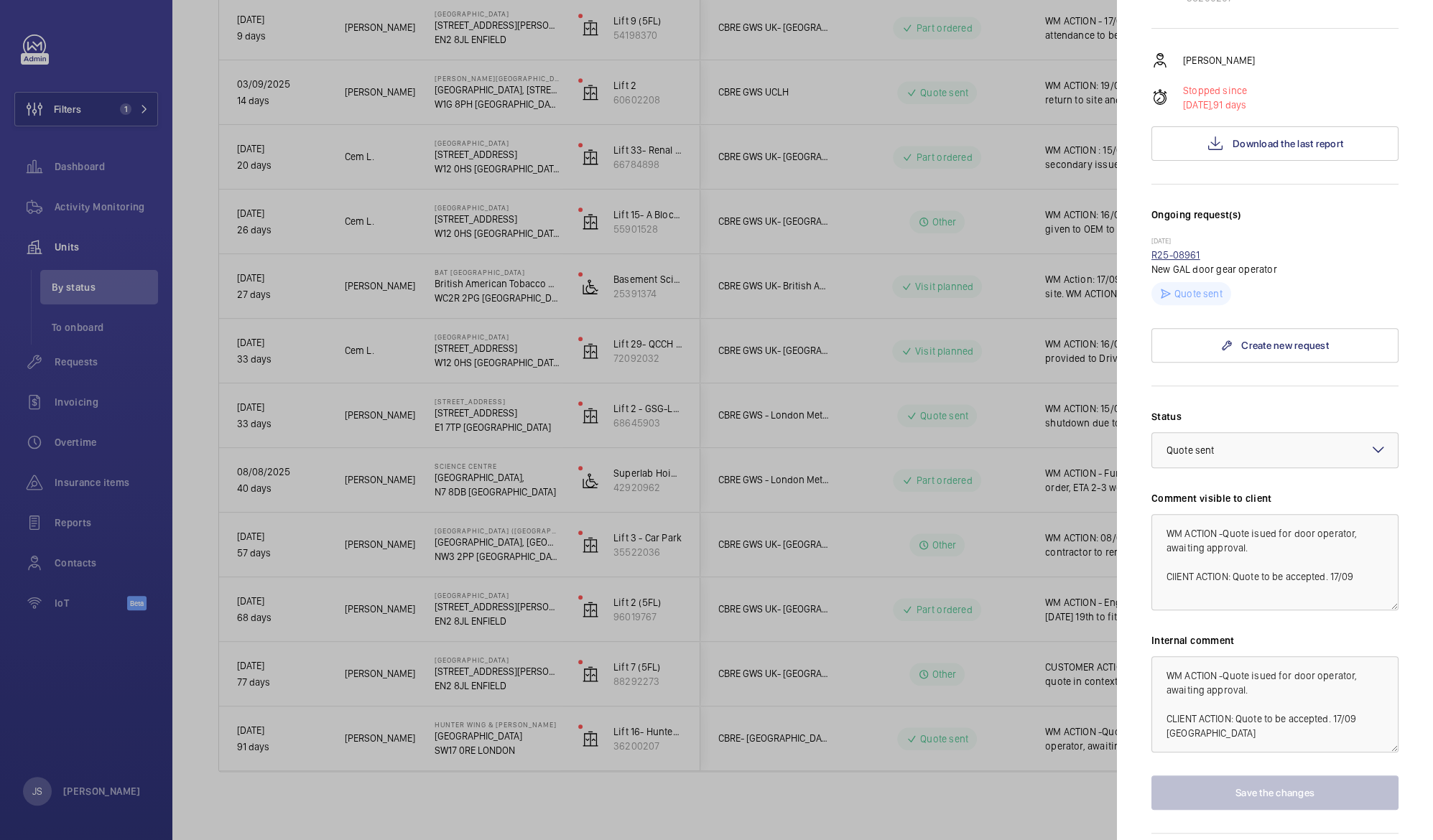
click at [1191, 258] on link "R25-08961" at bounding box center [1176, 255] width 49 height 12
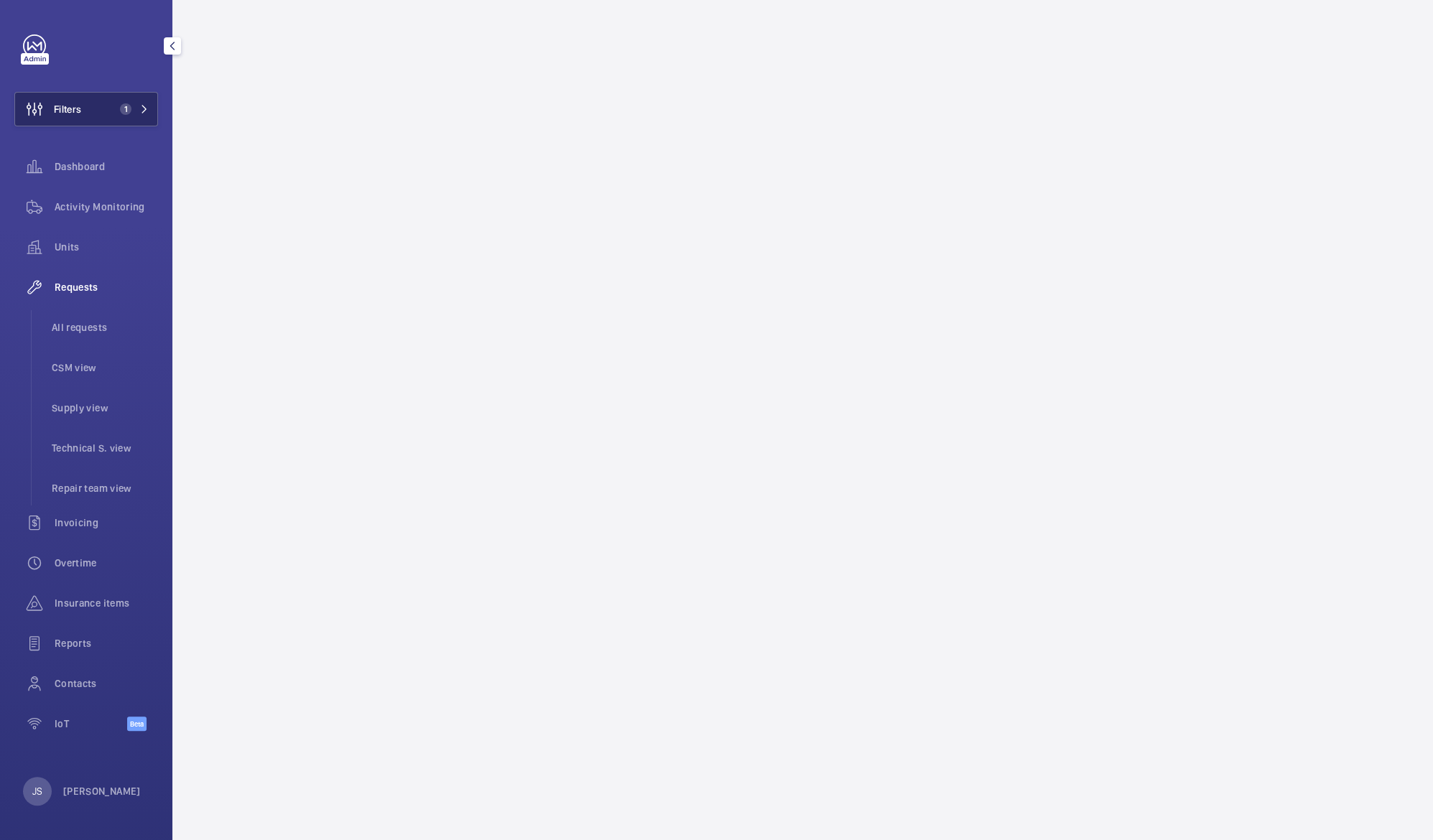
click at [73, 111] on span "Filters" at bounding box center [67, 109] width 27 height 15
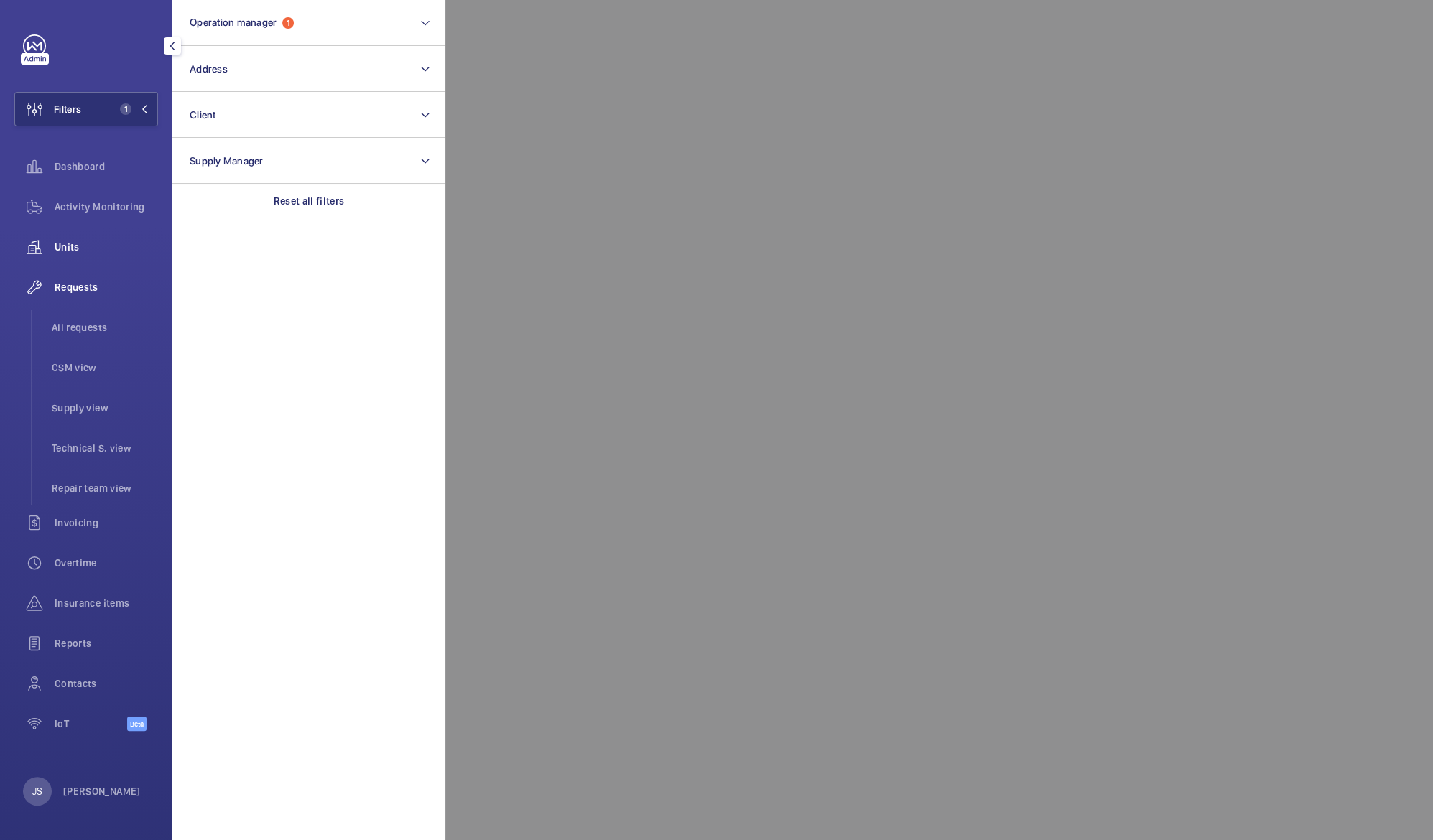
click at [76, 261] on div "Units" at bounding box center [86, 246] width 144 height 34
click at [681, 65] on div at bounding box center [1161, 420] width 1433 height 840
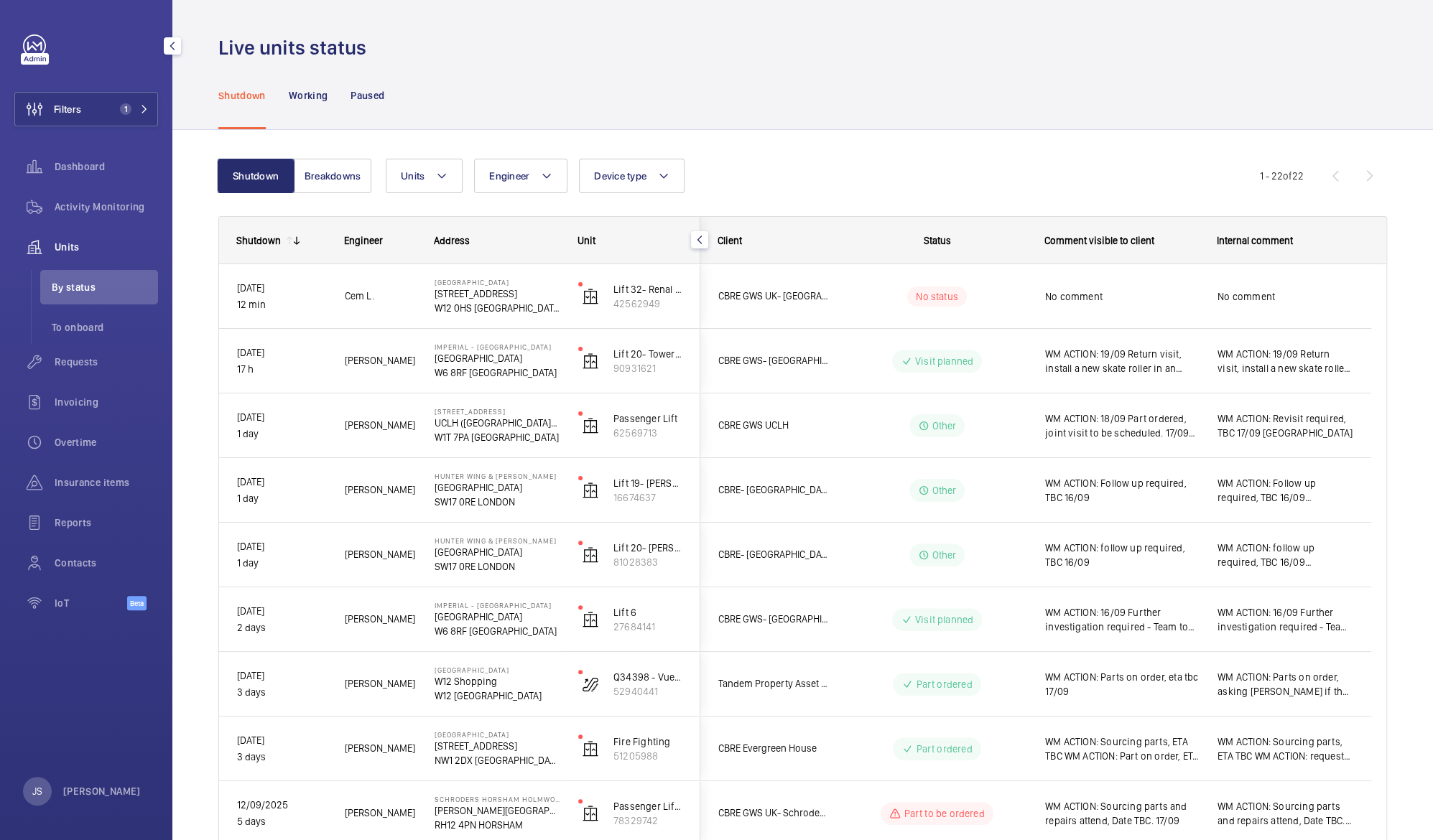
scroll to position [915, 0]
